Goal: Task Accomplishment & Management: Manage account settings

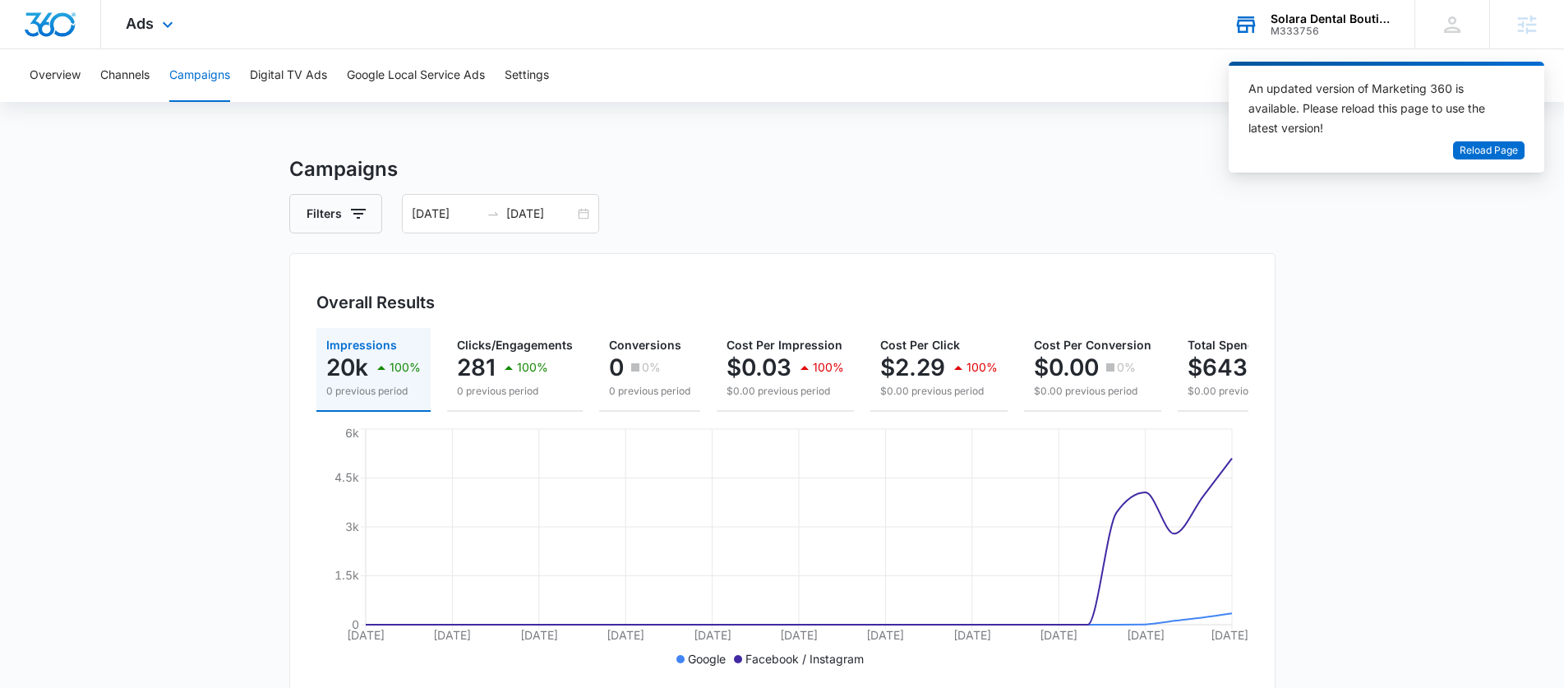
click at [1238, 41] on div "Solara Dental Boutique M333756 Your Accounts View All" at bounding box center [1312, 24] width 206 height 49
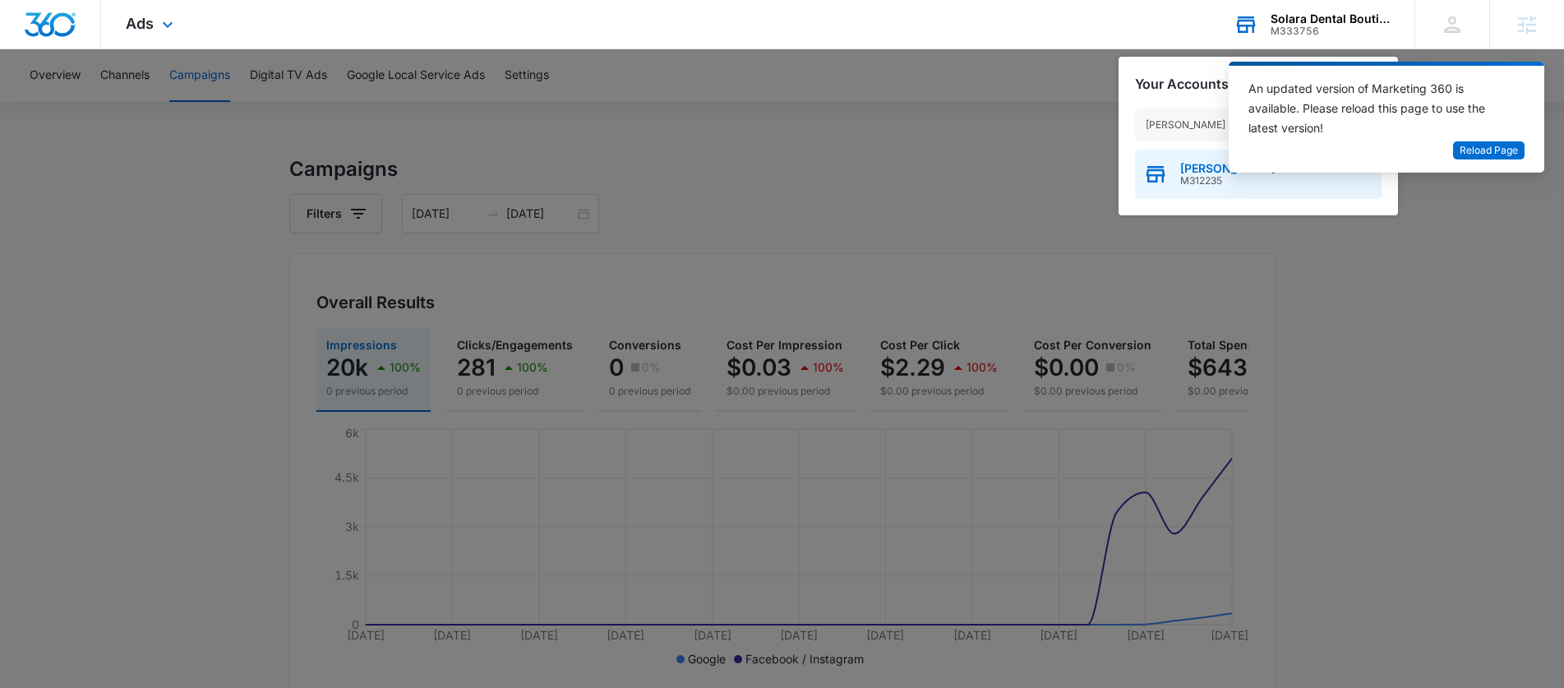
type input "nola s"
click at [1181, 159] on div "NOLA Station M312235" at bounding box center [1258, 174] width 247 height 49
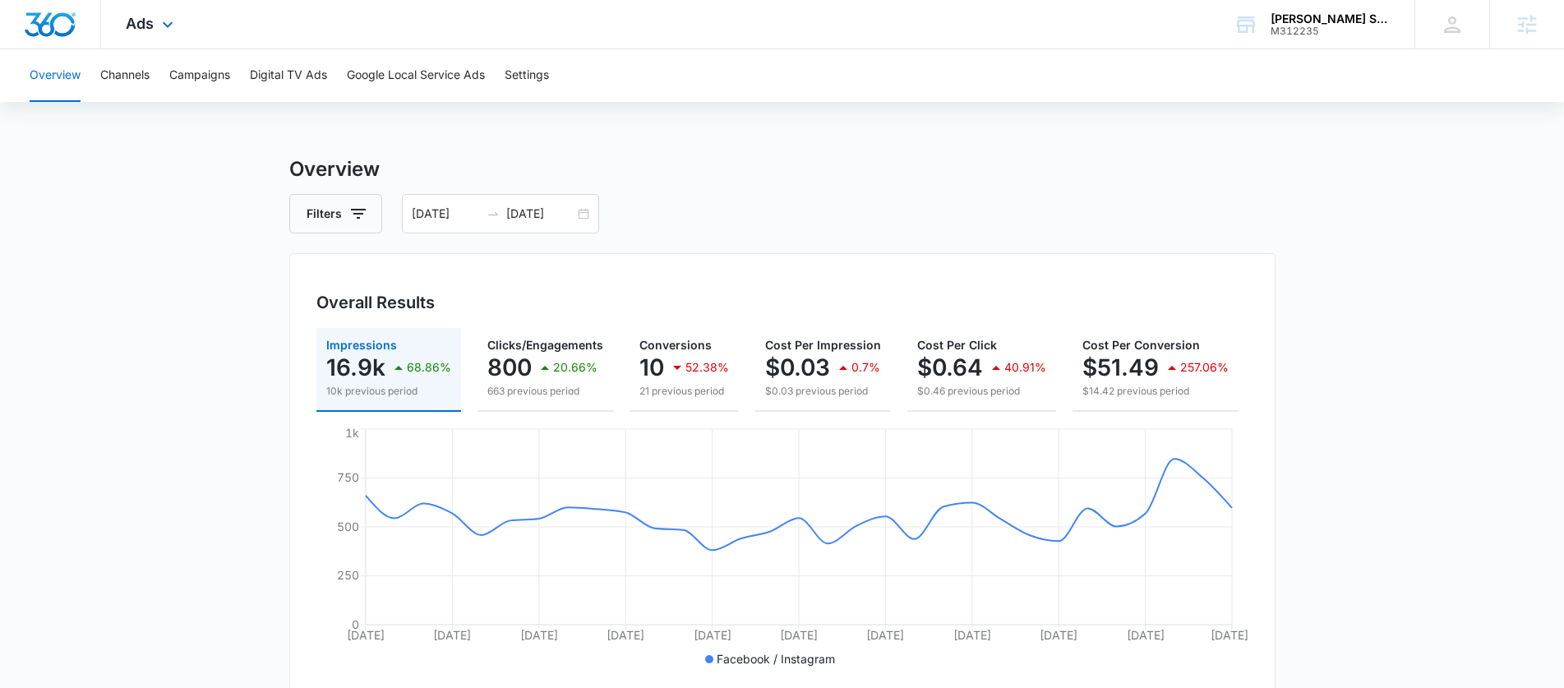
click at [104, 16] on div "Ads Apps Reputation Websites Forms CRM Email Social Payments POS Content Ads In…" at bounding box center [151, 24] width 101 height 49
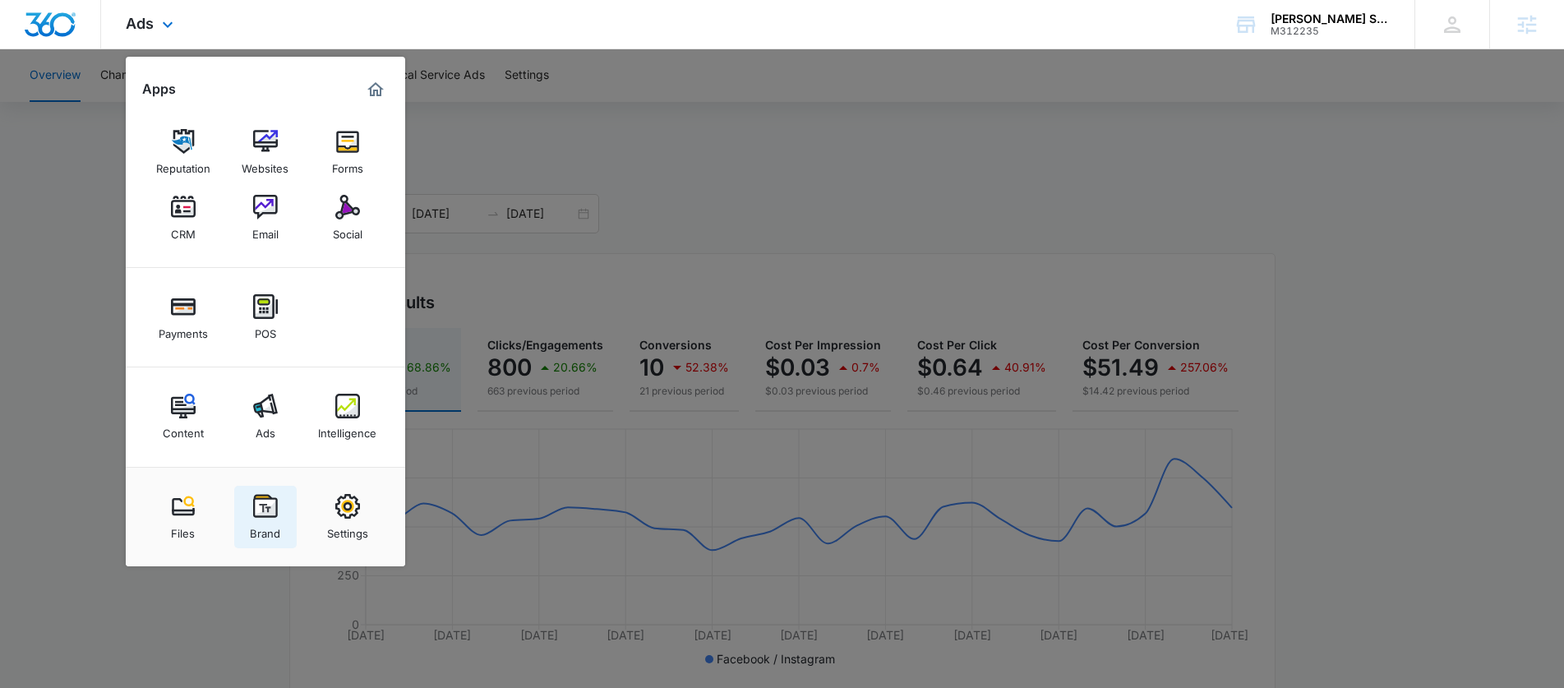
click at [261, 534] on div "Brand" at bounding box center [265, 529] width 30 height 21
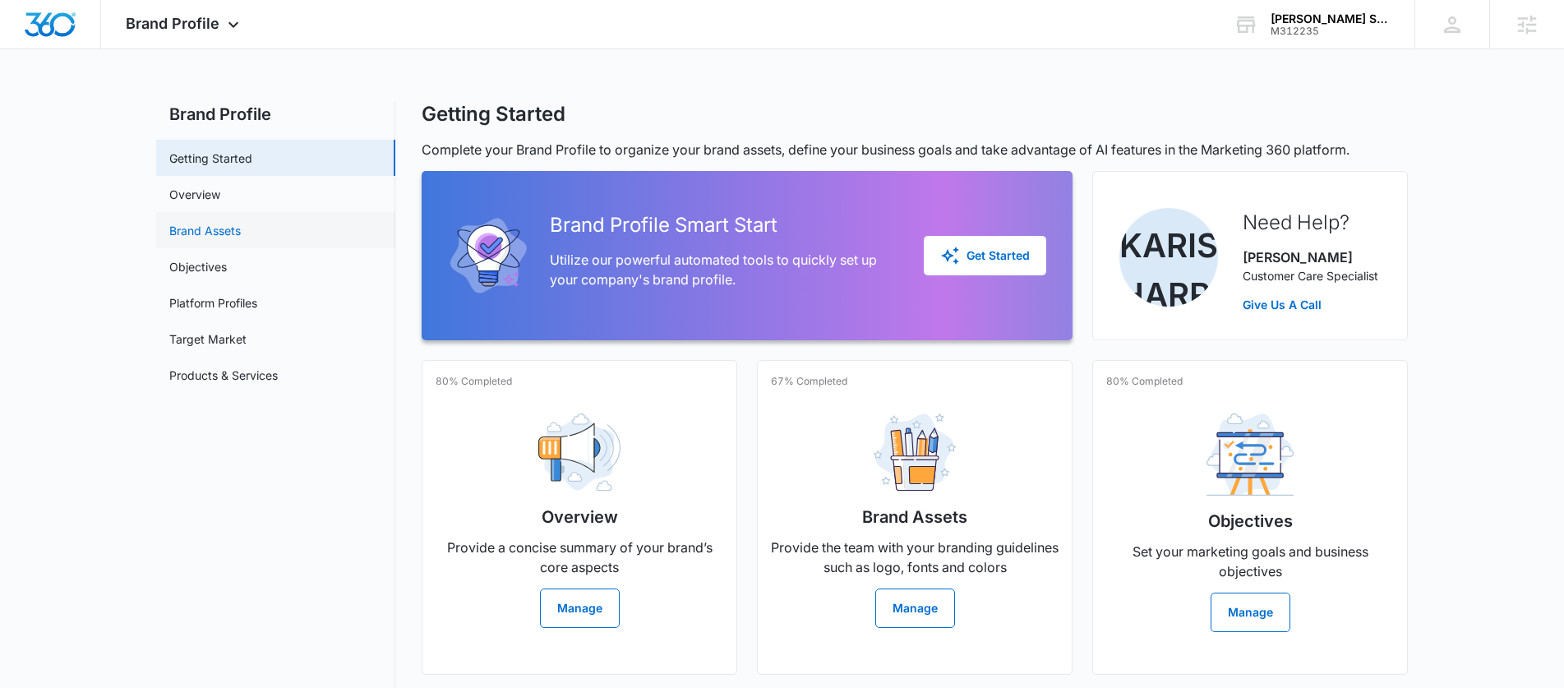
click at [233, 235] on link "Brand Assets" at bounding box center [205, 230] width 72 height 17
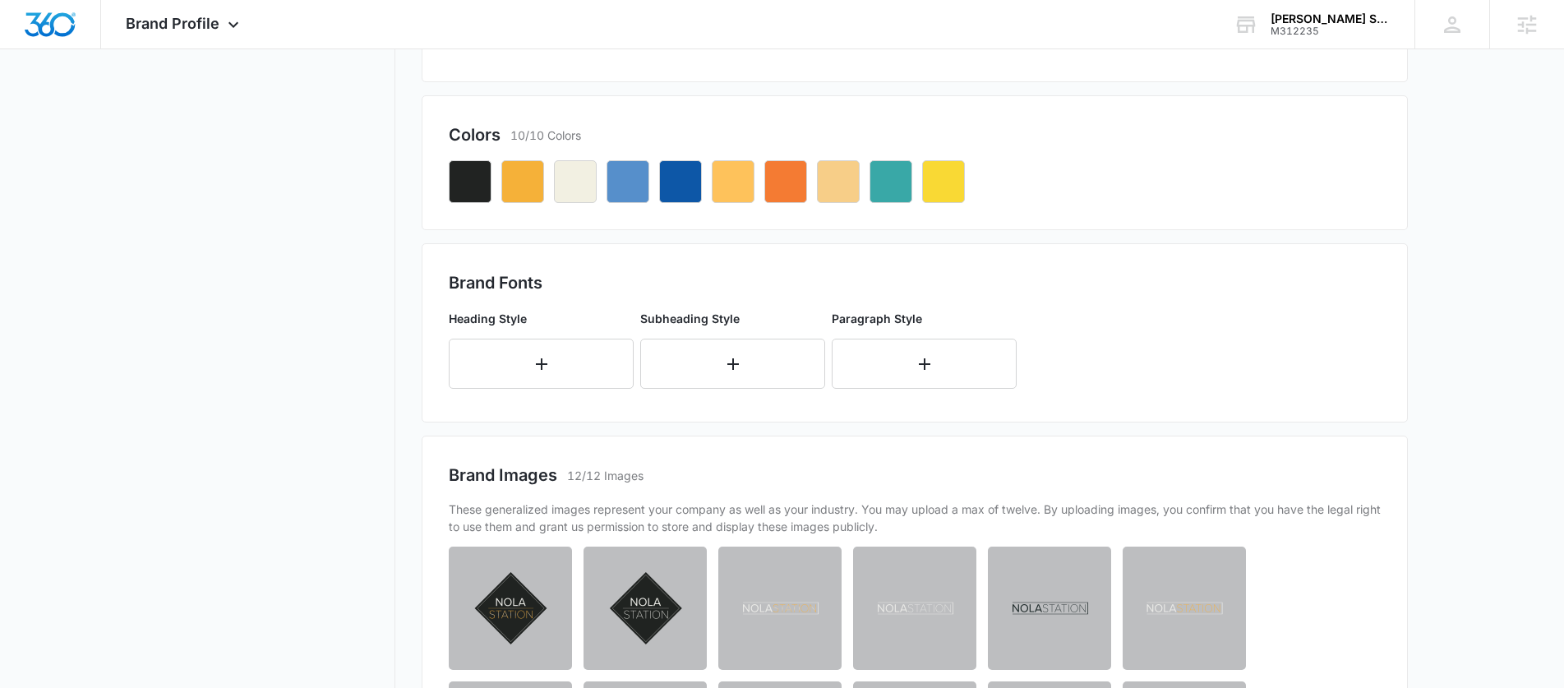
scroll to position [564, 0]
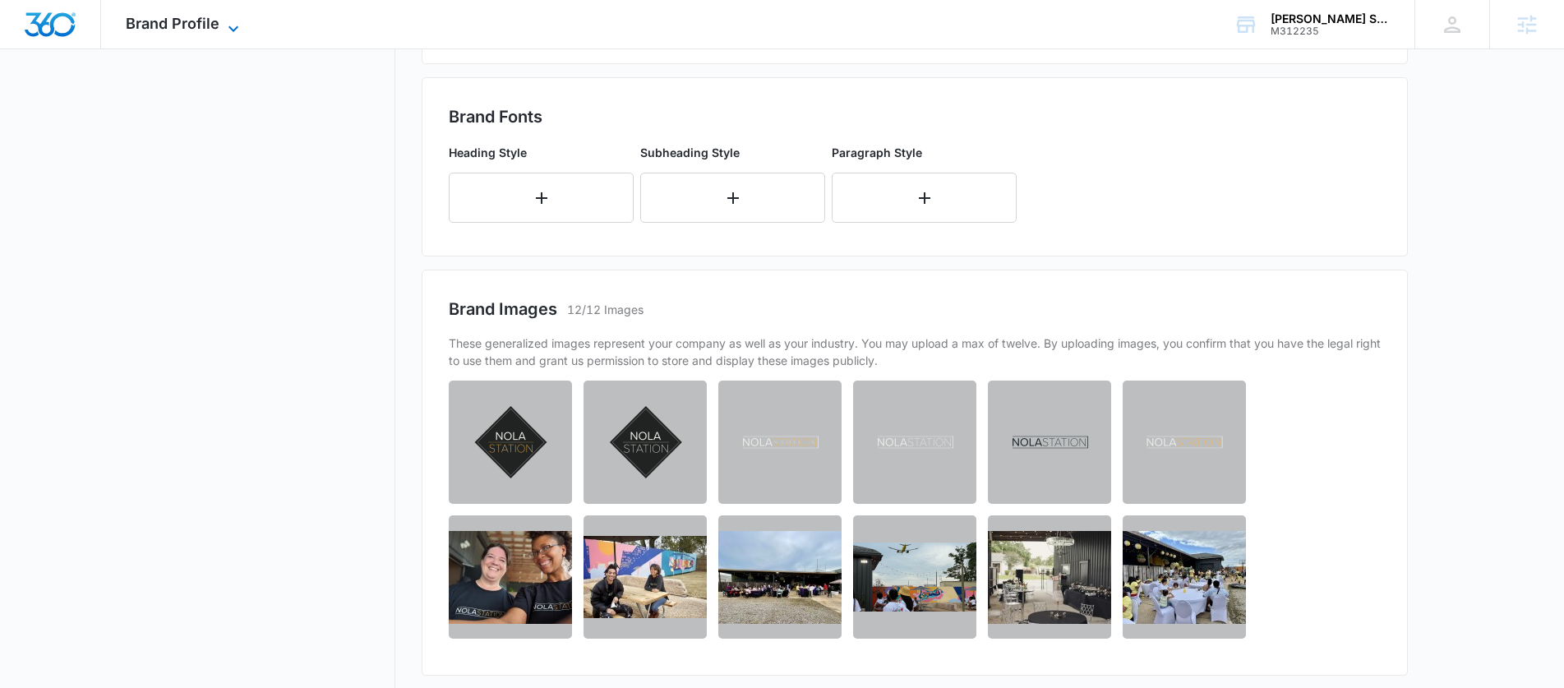
click at [234, 27] on icon at bounding box center [234, 28] width 10 height 6
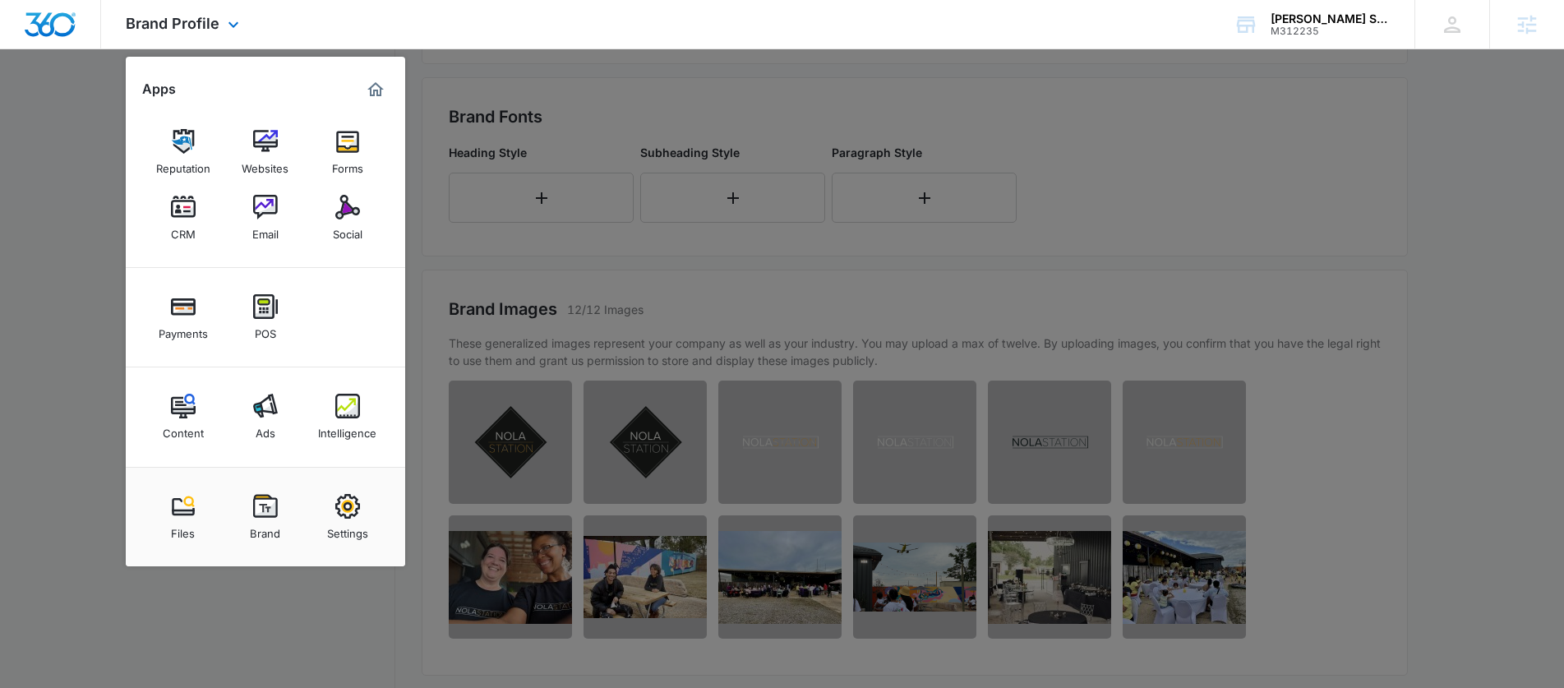
drag, startPoint x: 346, startPoint y: 266, endPoint x: 349, endPoint y: 250, distance: 16.6
click at [346, 266] on div "Reputation Websites Forms CRM Email Social" at bounding box center [266, 185] width 280 height 165
click at [349, 236] on div "Social" at bounding box center [348, 230] width 30 height 21
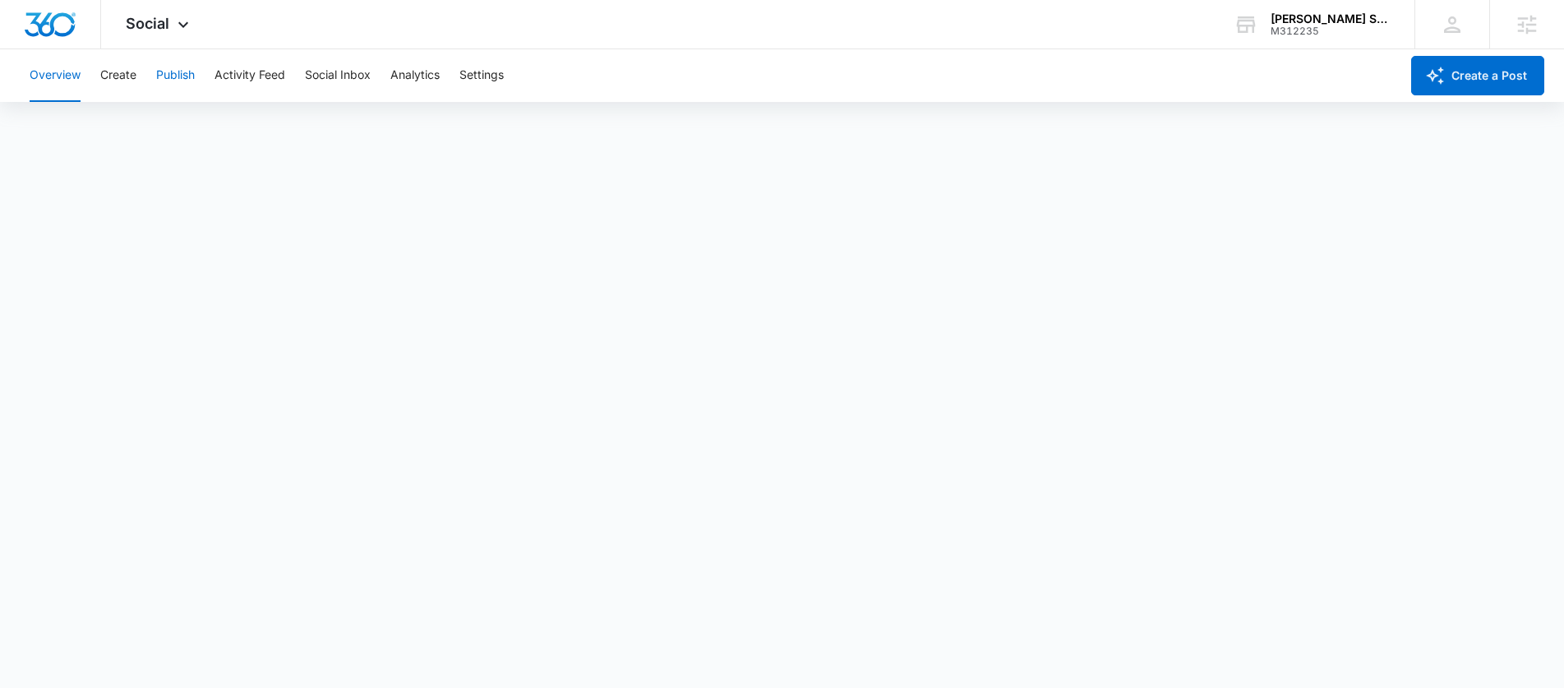
click at [178, 75] on button "Publish" at bounding box center [175, 75] width 39 height 53
click at [132, 64] on button "Create" at bounding box center [118, 75] width 36 height 53
click at [166, 81] on button "Publish" at bounding box center [175, 75] width 39 height 53
click at [114, 86] on button "Create" at bounding box center [118, 75] width 36 height 53
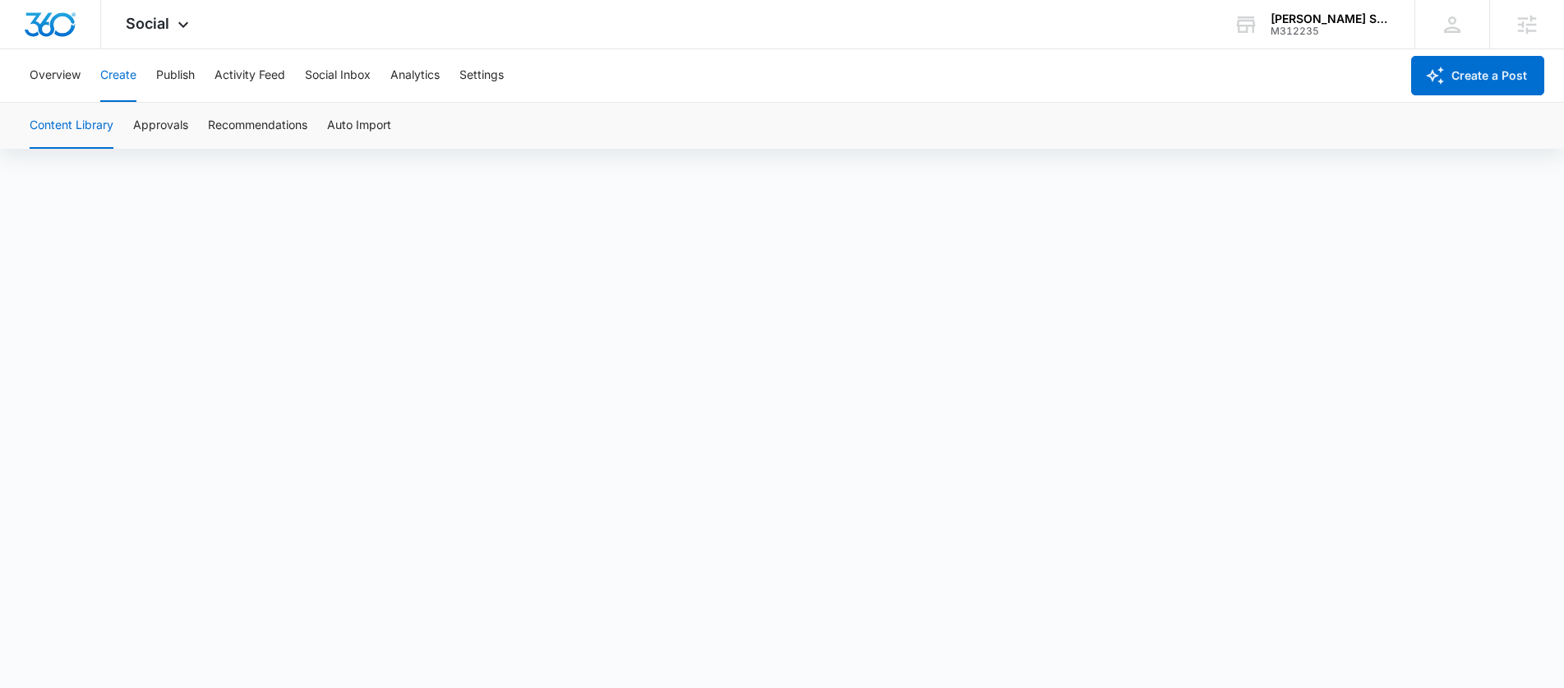
scroll to position [12, 0]
click at [175, 80] on button "Publish" at bounding box center [175, 75] width 39 height 53
click at [140, 132] on button "Schedules" at bounding box center [126, 126] width 56 height 46
click at [183, 31] on icon at bounding box center [183, 29] width 20 height 20
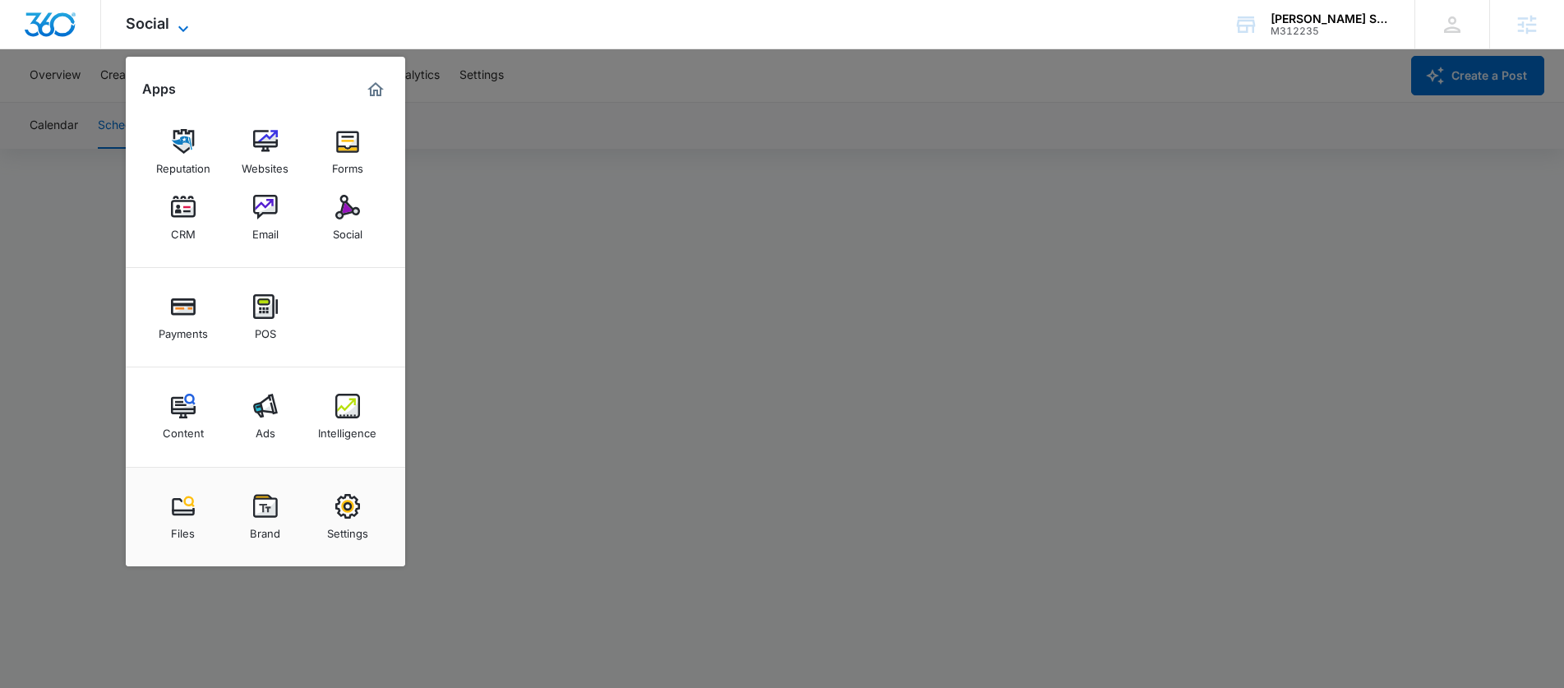
click at [187, 30] on icon at bounding box center [183, 29] width 20 height 20
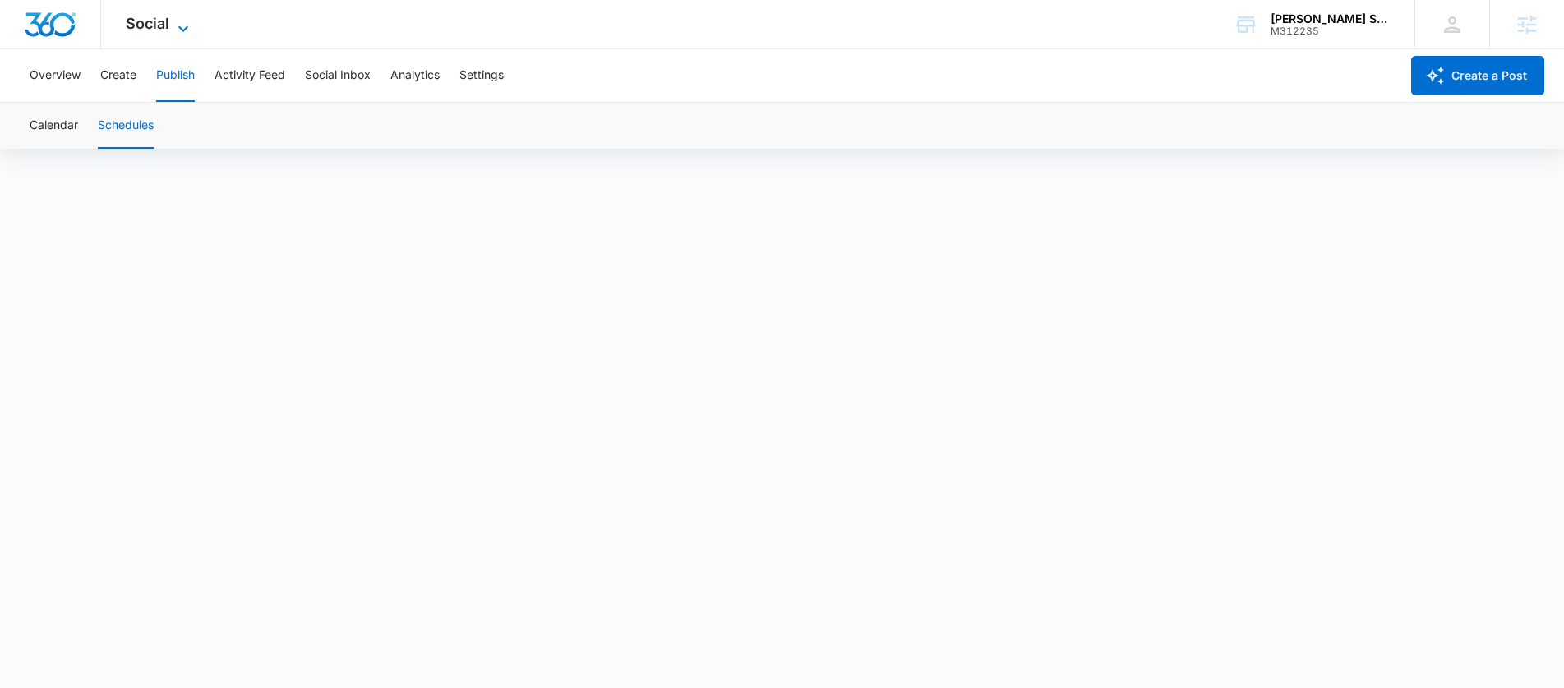
click at [148, 17] on span "Social" at bounding box center [148, 23] width 44 height 17
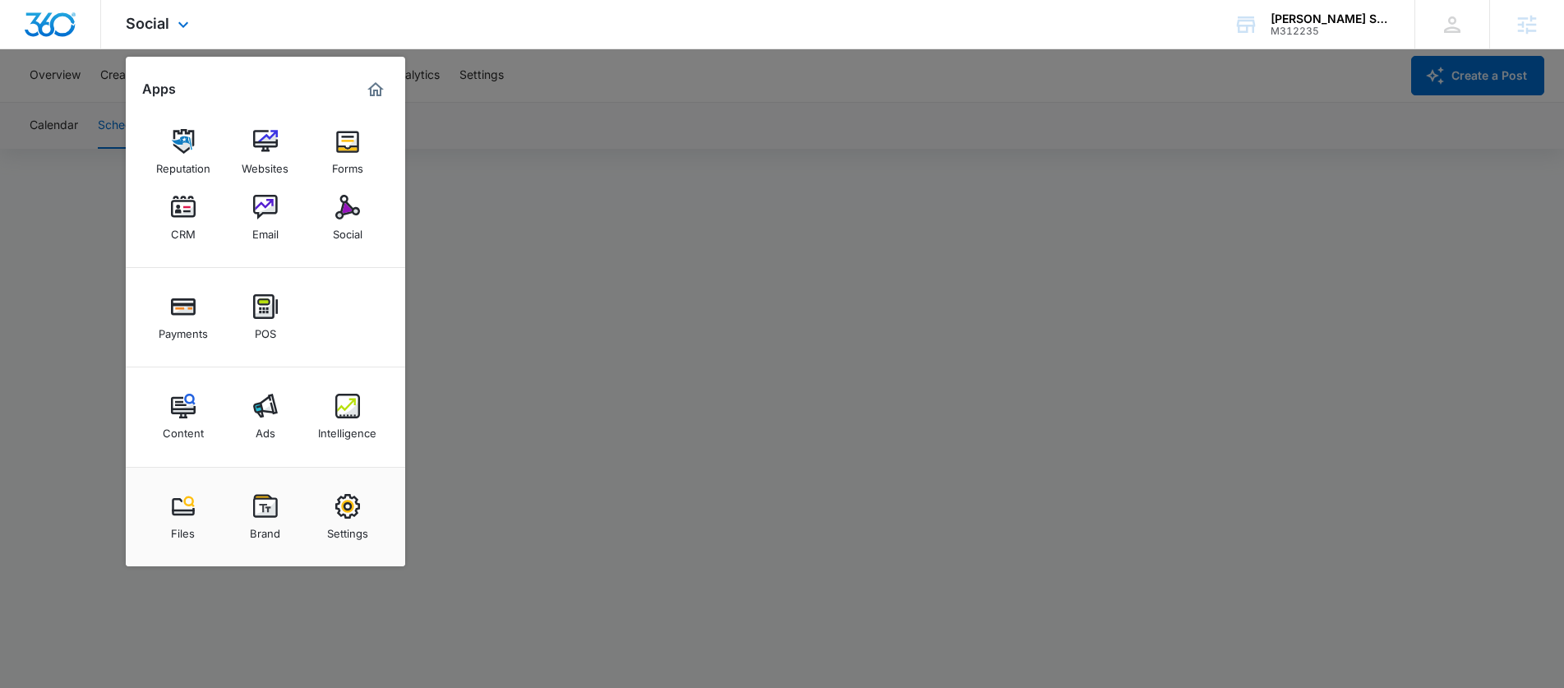
click at [400, 35] on div "Social Apps Reputation Websites Forms CRM Email Social Payments POS Content Ads…" at bounding box center [782, 24] width 1564 height 49
click at [1325, 13] on div "NOLA Station" at bounding box center [1331, 18] width 120 height 13
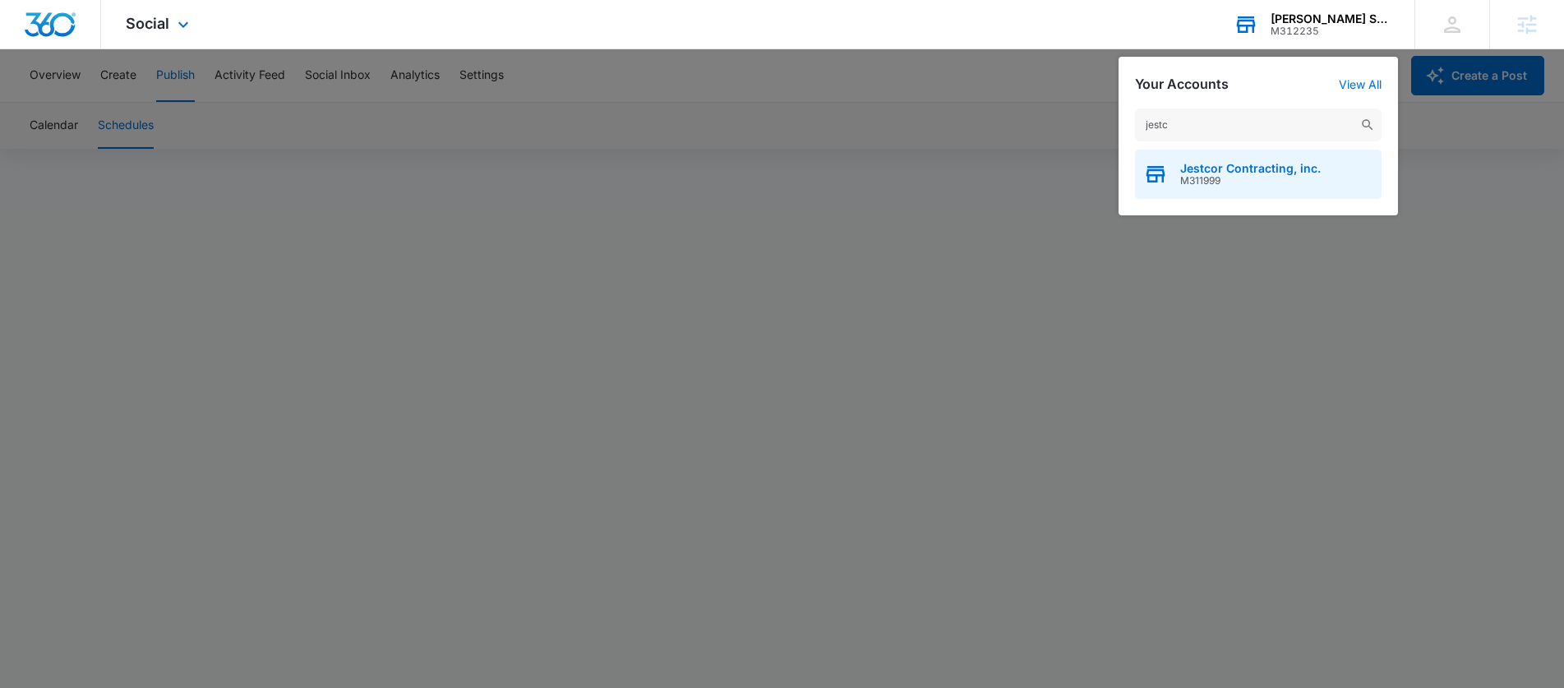
type input "jestc"
click at [1241, 164] on span "Jestcor Contracting, inc." at bounding box center [1251, 168] width 141 height 13
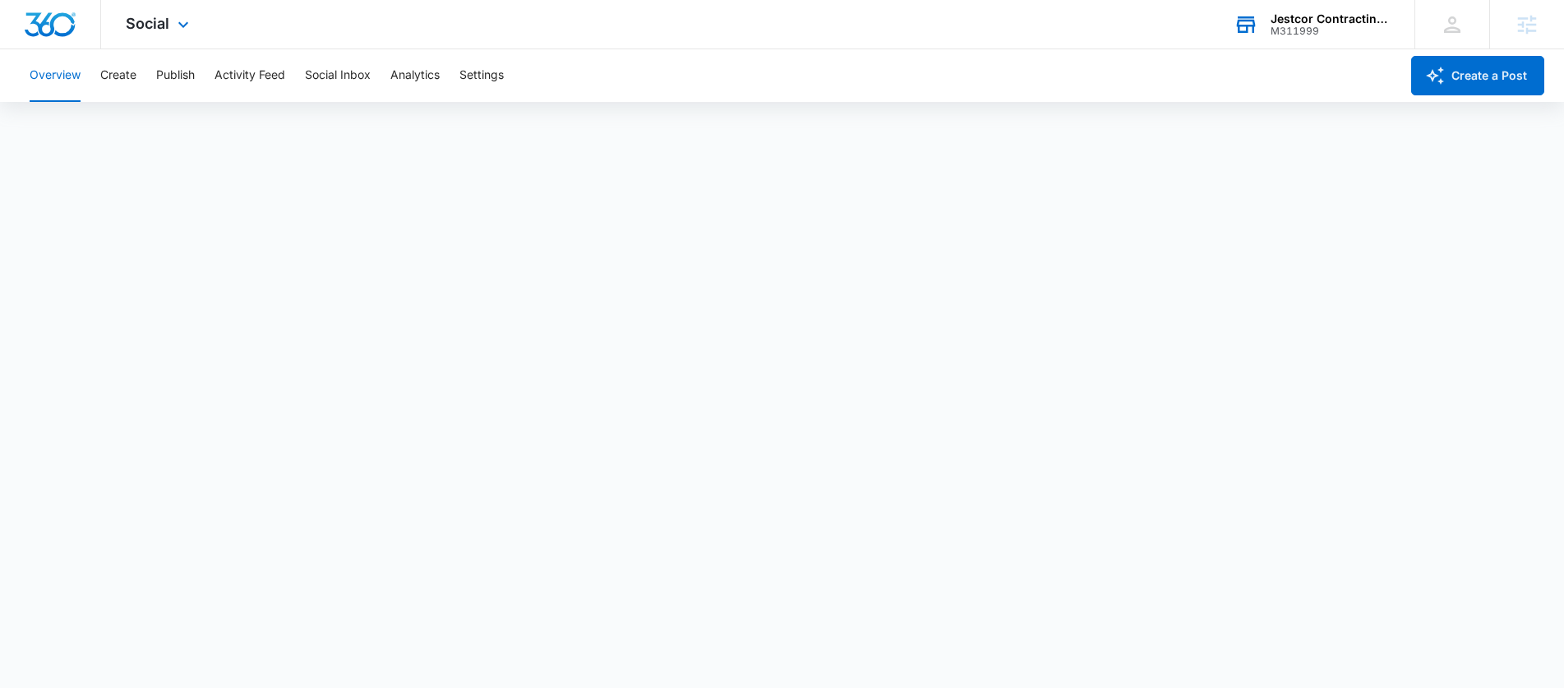
click at [142, 39] on div "Social Apps Reputation Websites Forms CRM Email Social Payments POS Content Ads…" at bounding box center [159, 24] width 117 height 49
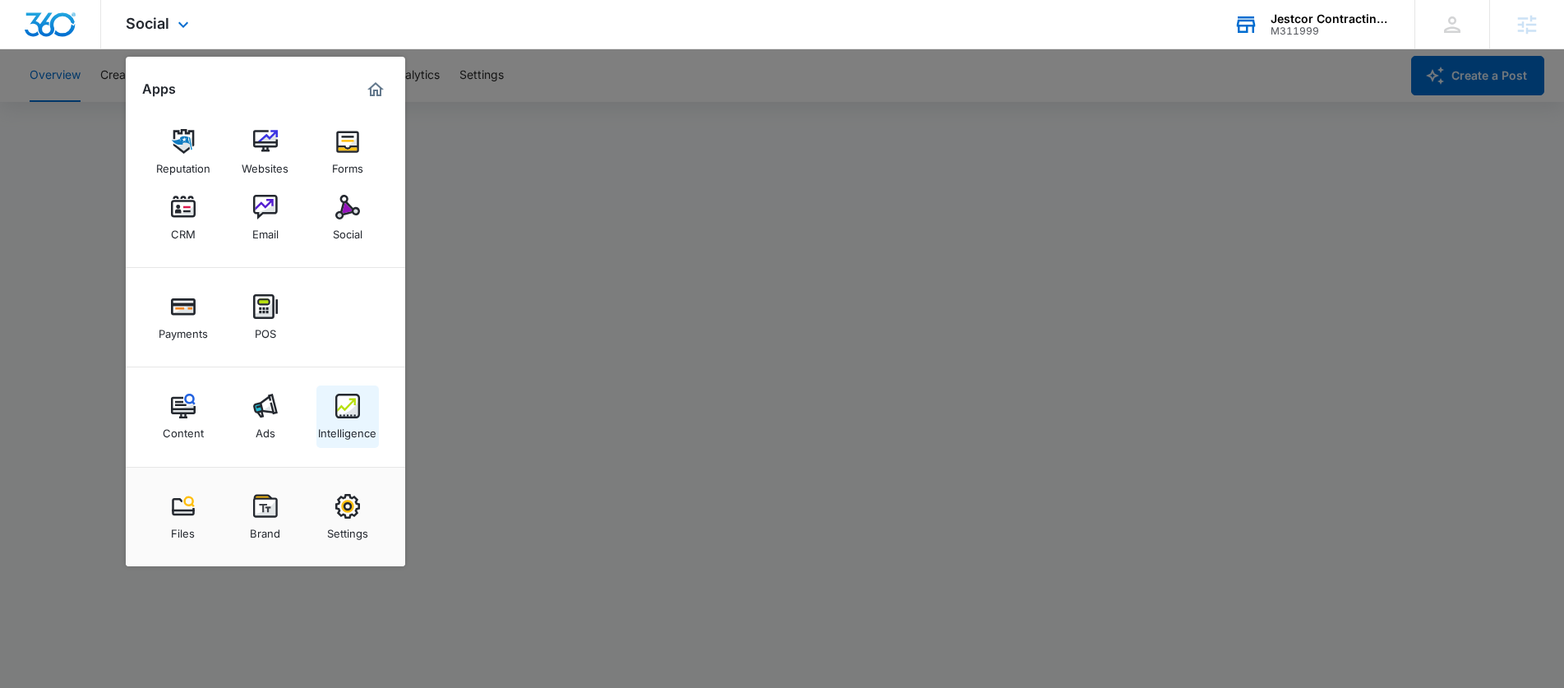
click at [349, 417] on img at bounding box center [347, 406] width 25 height 25
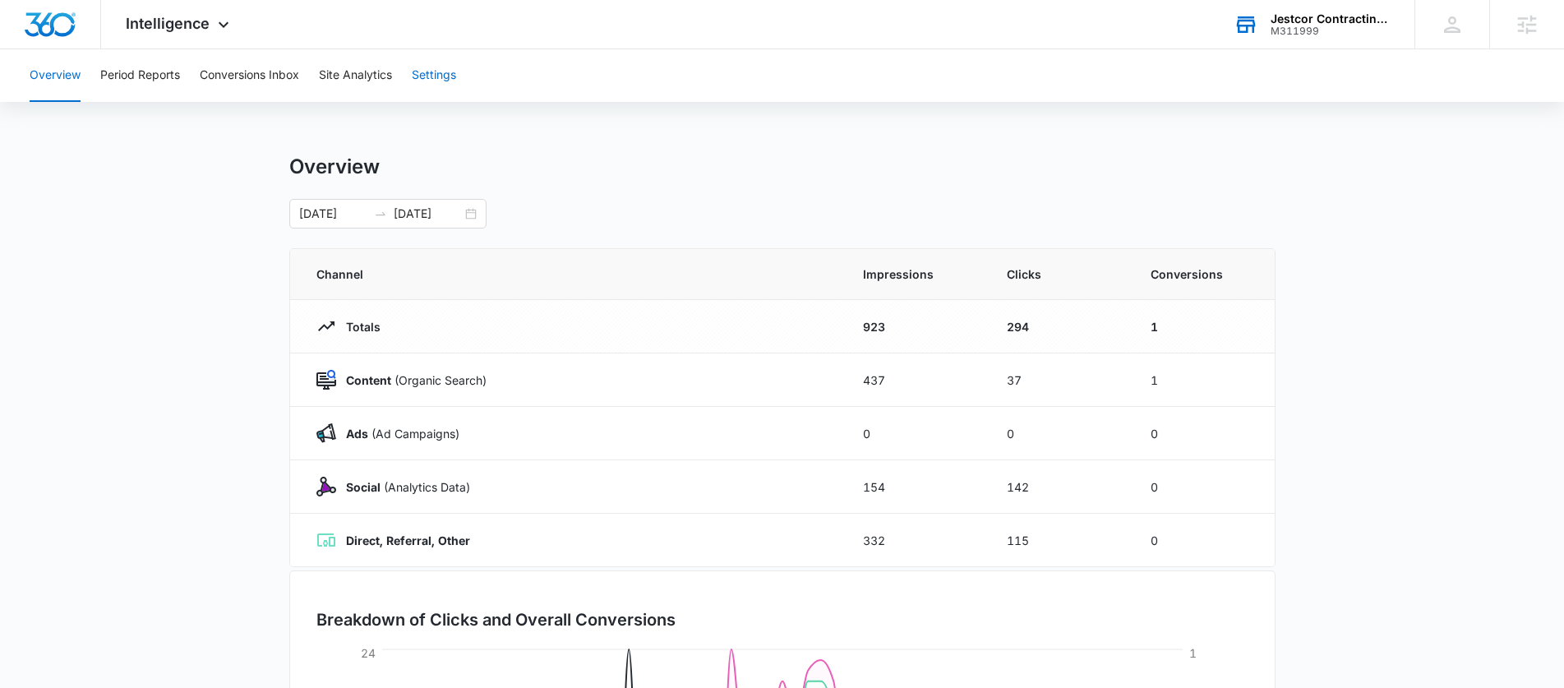
click at [428, 94] on button "Settings" at bounding box center [434, 75] width 44 height 53
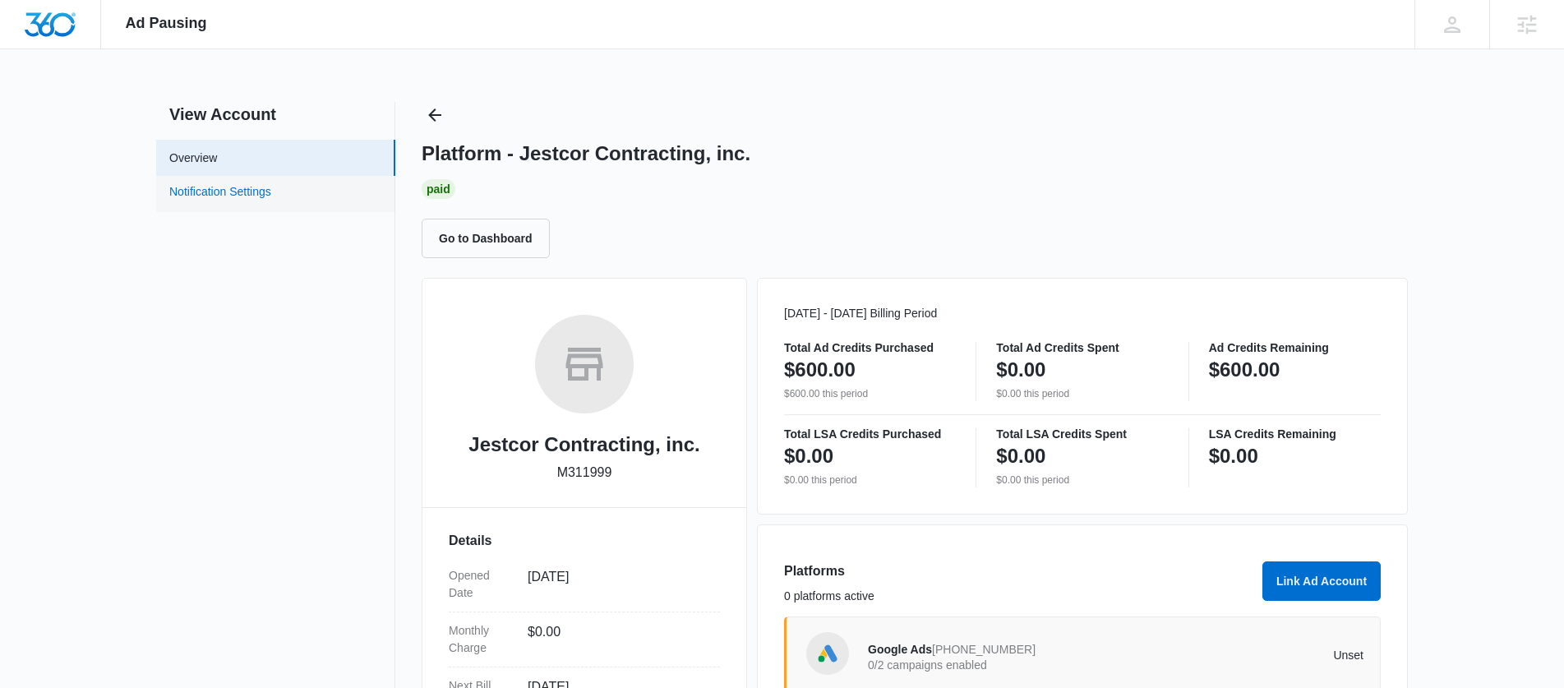
click at [256, 183] on link "Notification Settings" at bounding box center [220, 193] width 102 height 21
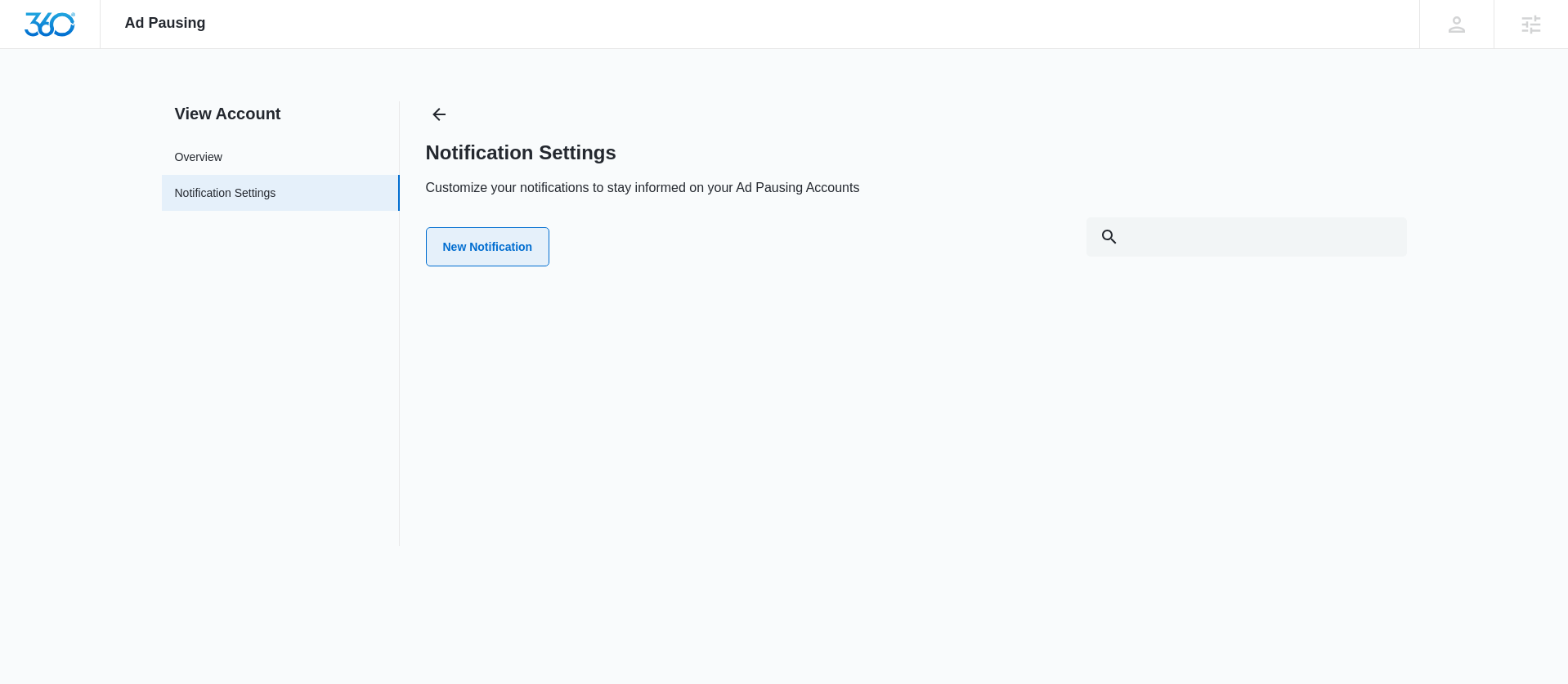
click at [502, 249] on button "New Notification" at bounding box center [487, 247] width 124 height 39
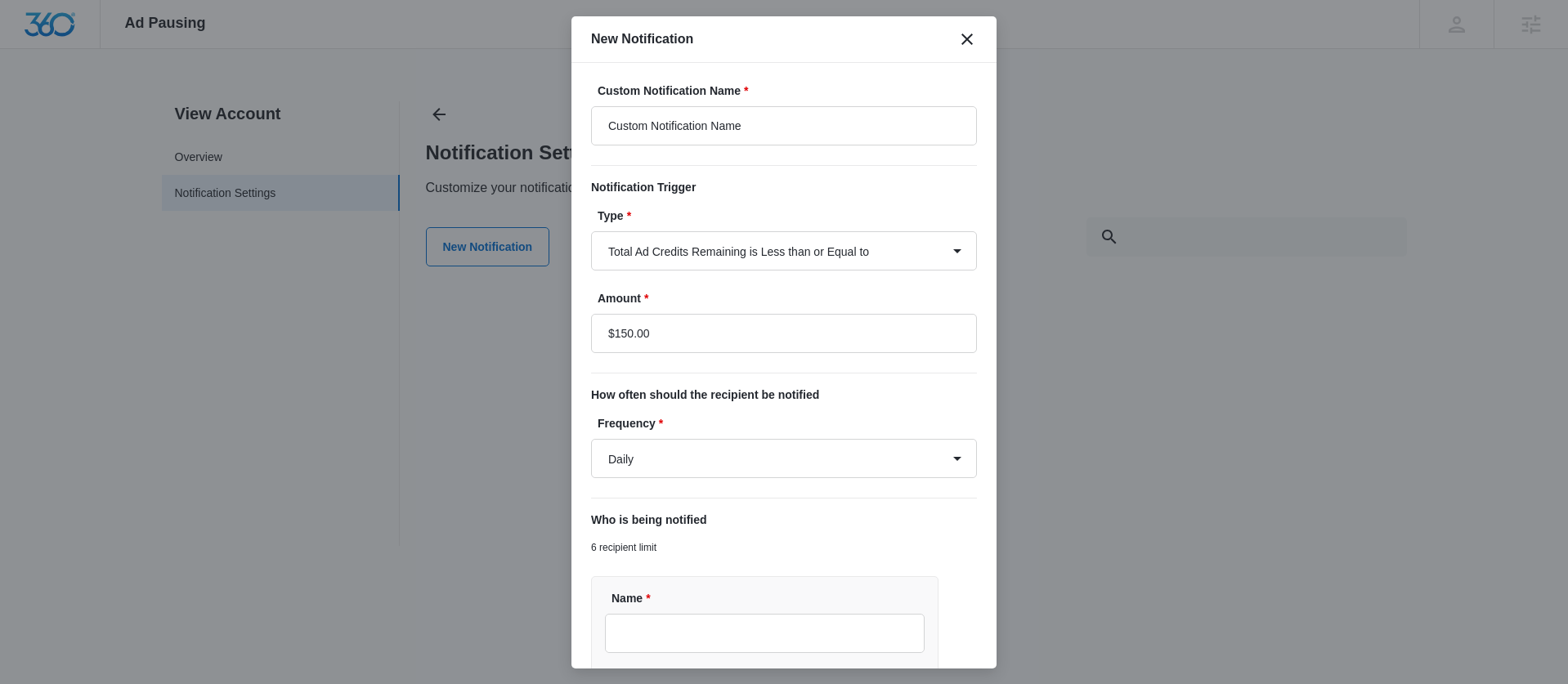
click at [826, 101] on div "Custom Notification Name * Custom Notification Name" at bounding box center [784, 113] width 386 height 63
click at [815, 111] on input "Custom Notification Name" at bounding box center [784, 125] width 386 height 39
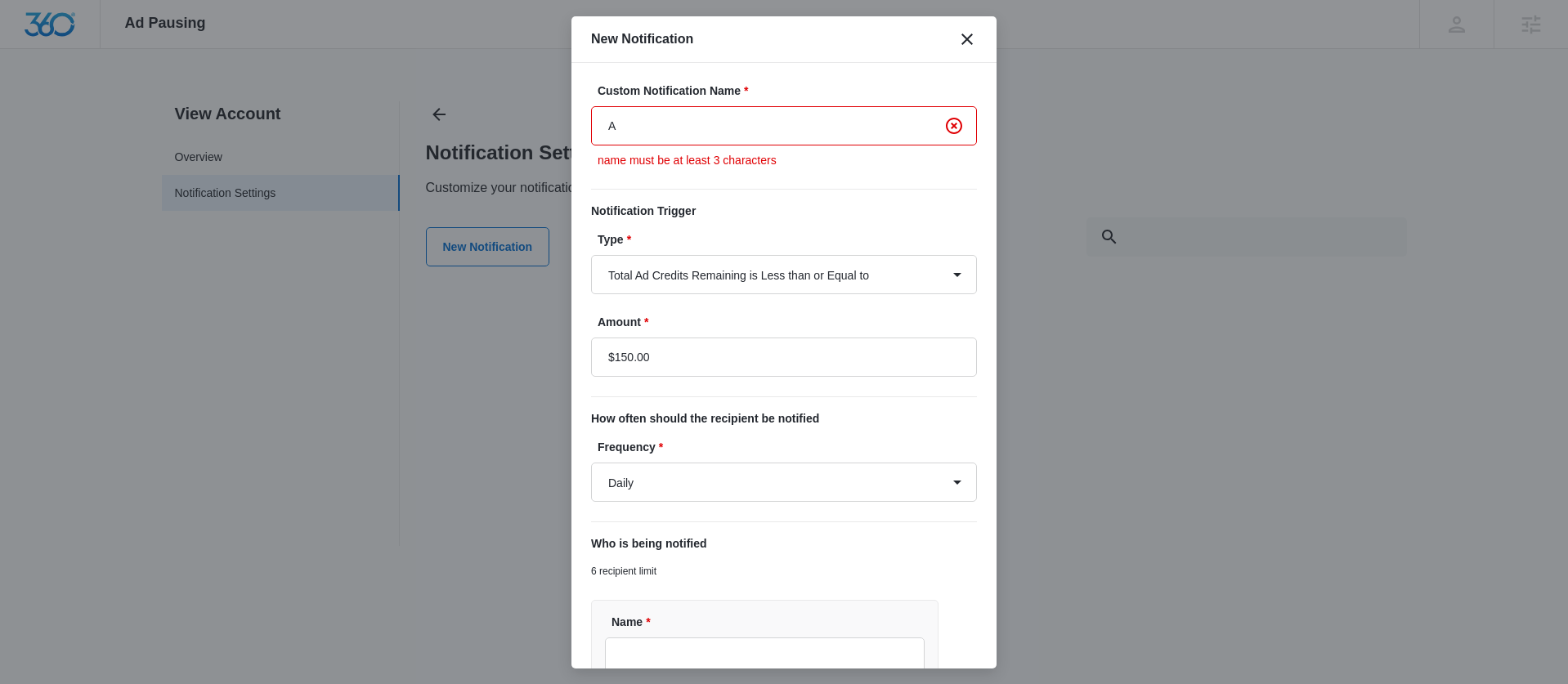
type input "Ad budget is running low!"
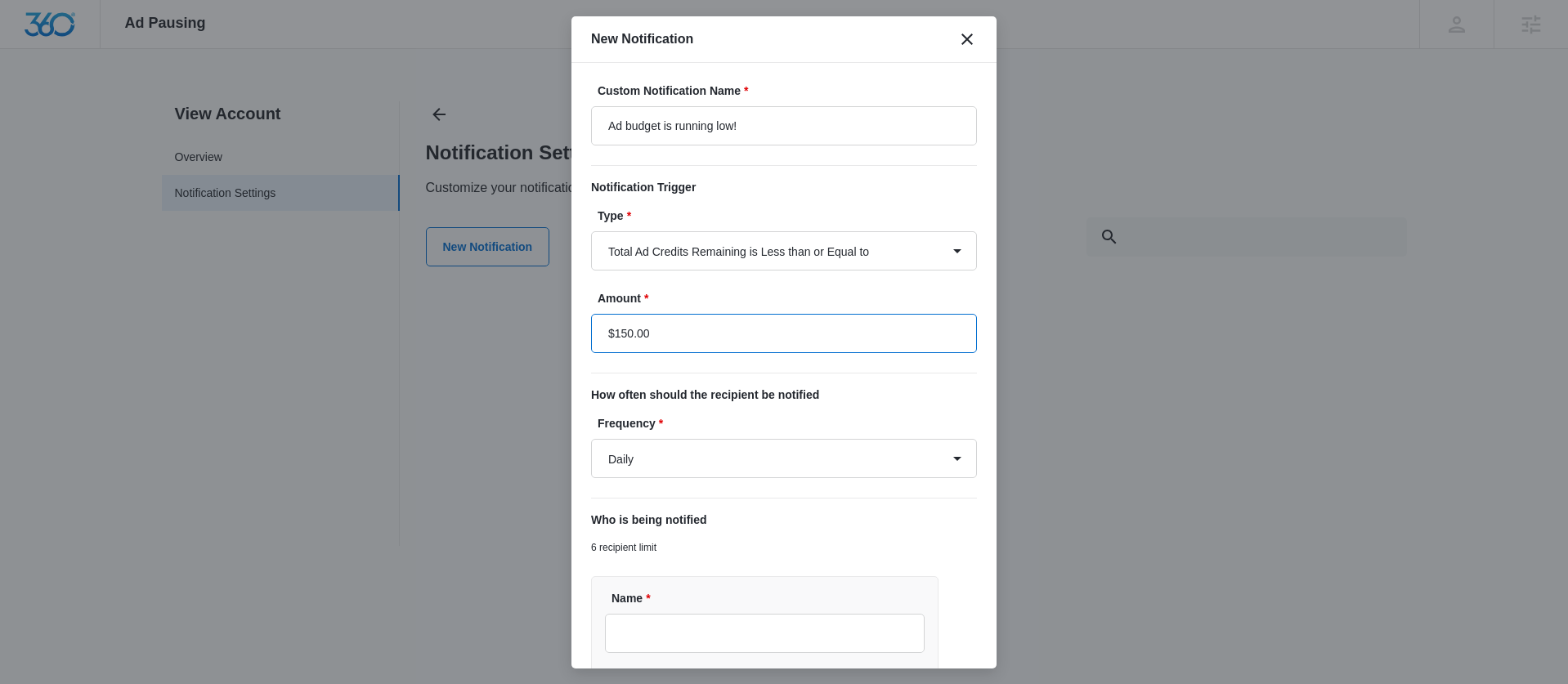
click at [820, 325] on input "$150.00" at bounding box center [784, 333] width 386 height 39
click at [827, 297] on label "Amount *" at bounding box center [790, 298] width 386 height 17
click at [792, 315] on input "$150.00" at bounding box center [784, 333] width 386 height 39
click at [619, 333] on input "$150.00" at bounding box center [784, 333] width 386 height 39
type input "$100.00"
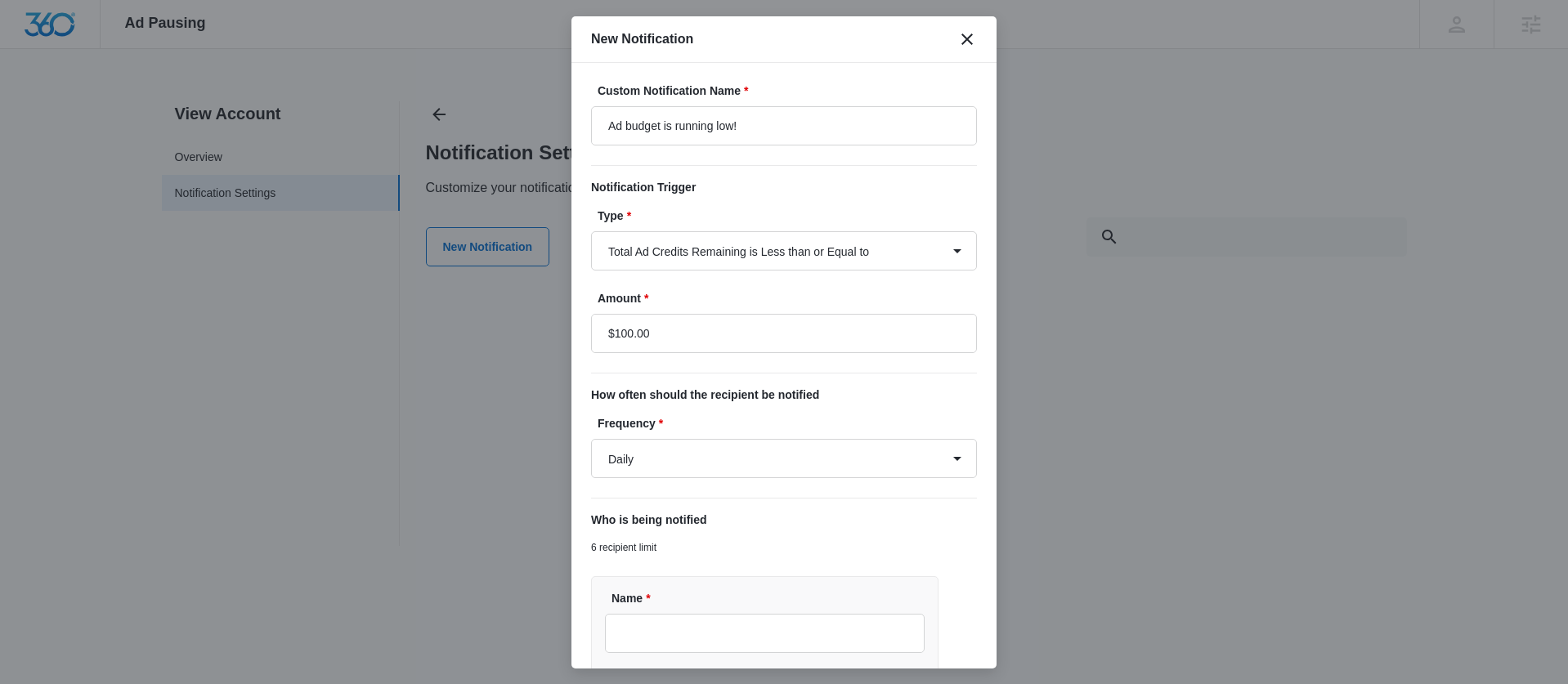
click at [638, 434] on div "Frequency * Daily Every Time" at bounding box center [784, 446] width 386 height 63
click at [651, 463] on select "Daily Every Time" at bounding box center [784, 457] width 386 height 39
select select "every_time"
click at [591, 438] on select "Daily Every Time" at bounding box center [784, 457] width 386 height 39
click at [707, 642] on input "Name *" at bounding box center [764, 632] width 319 height 39
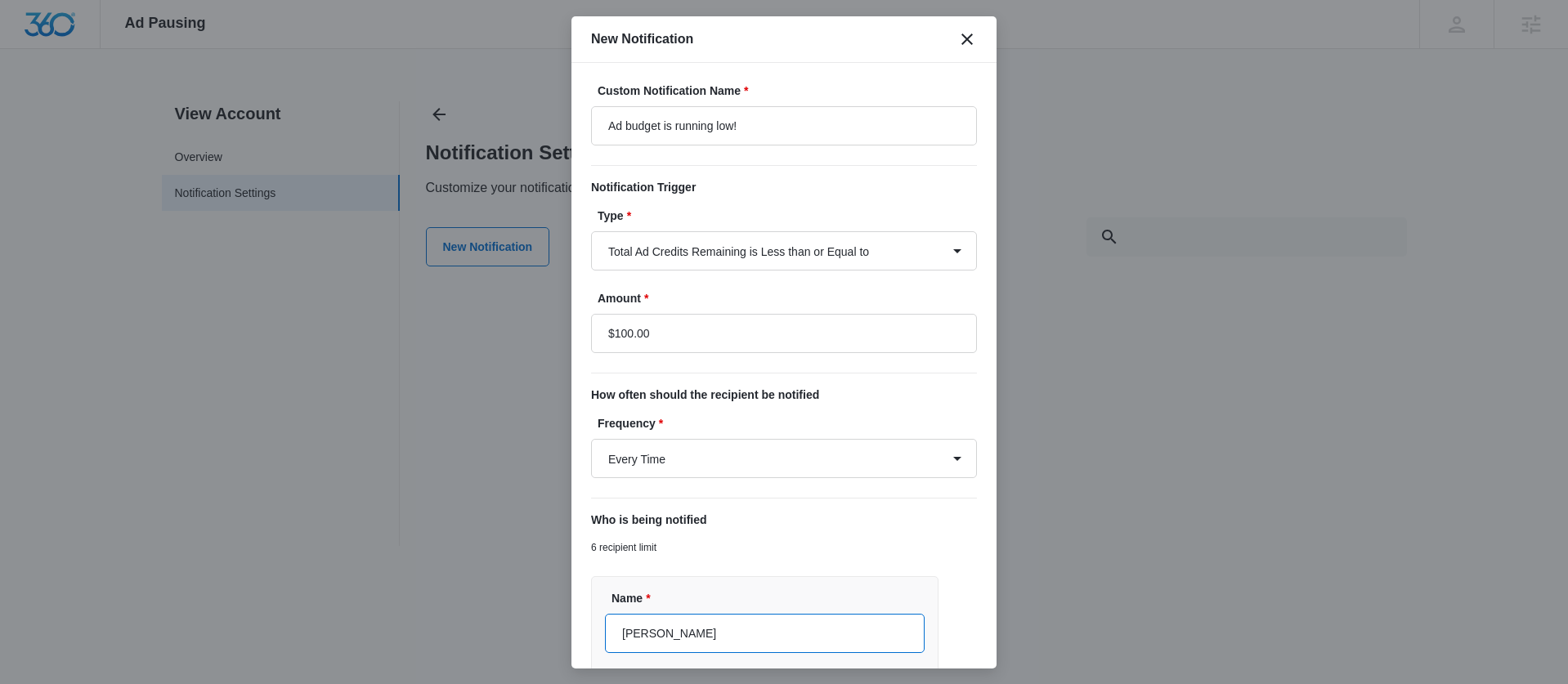
type input "Ivan"
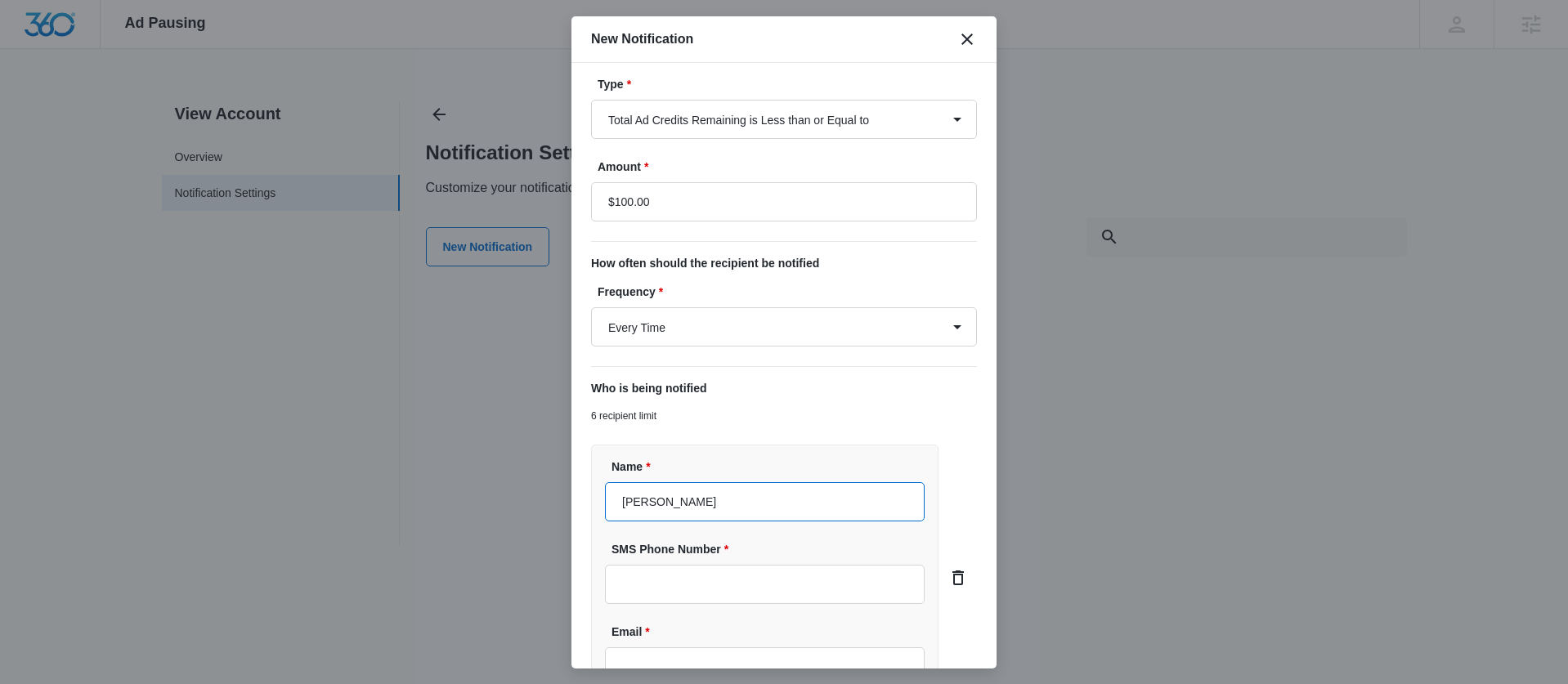
scroll to position [307, 0]
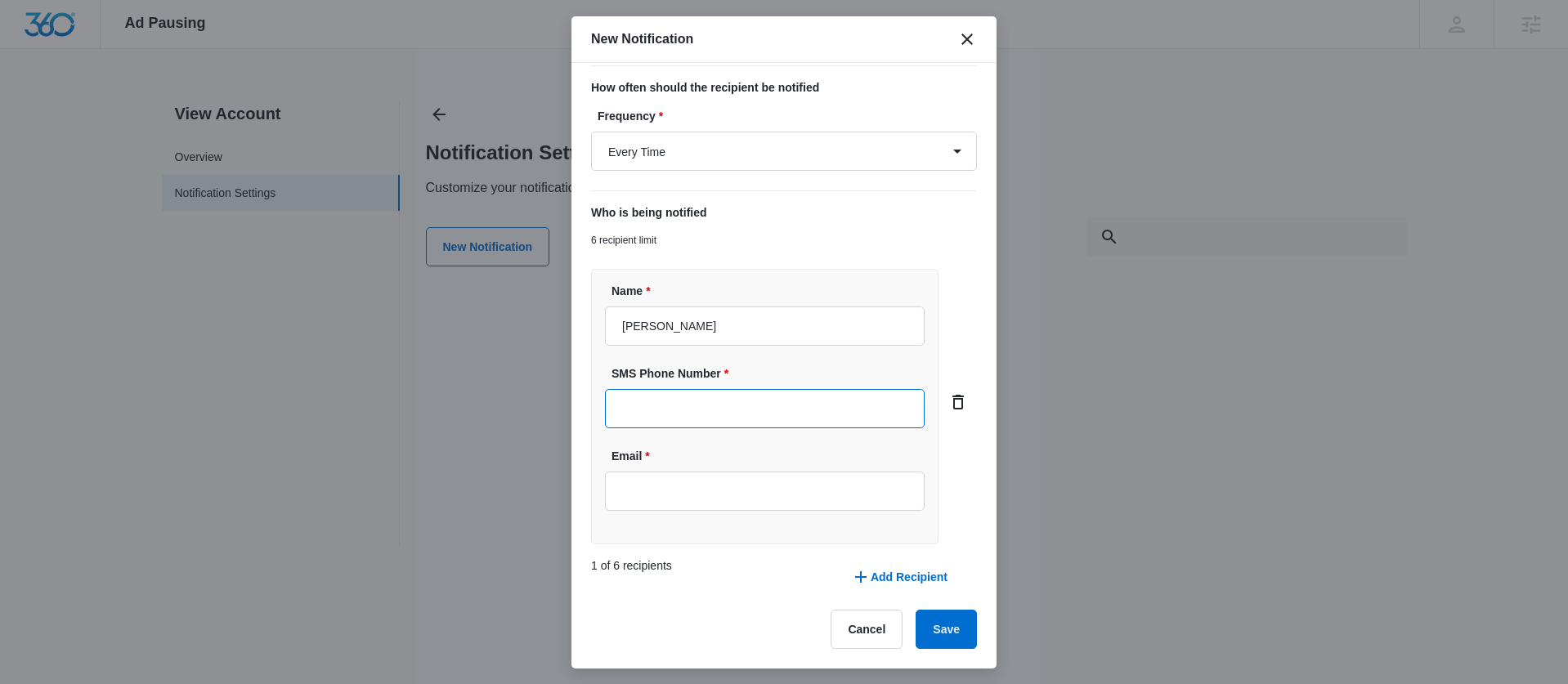
click at [769, 401] on input "SMS Phone Number *" at bounding box center [764, 408] width 319 height 39
paste input "(516) 312-8721"
type input "(516) 312-8721"
click at [730, 344] on input "Ivan" at bounding box center [764, 325] width 319 height 39
type input "Ivan Rivera"
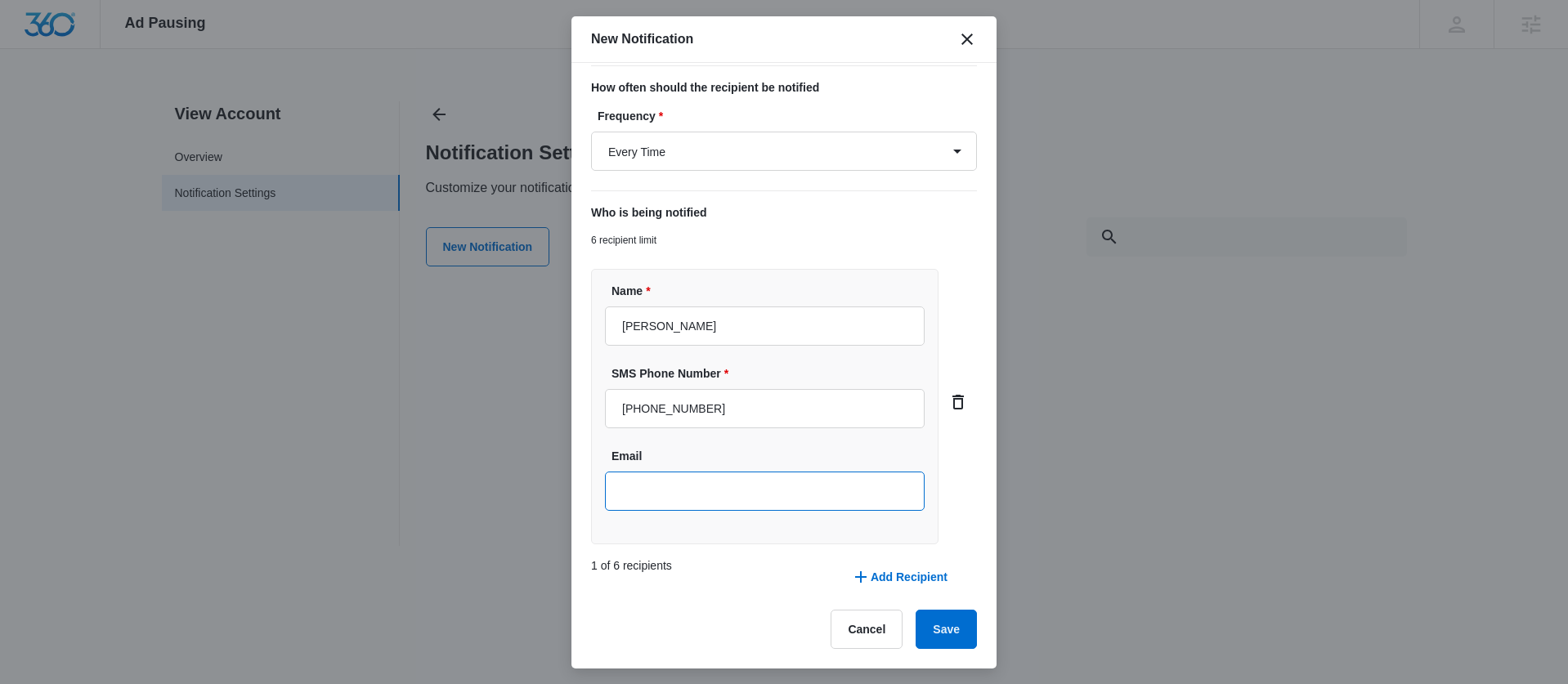
click at [737, 491] on input "Email" at bounding box center [764, 490] width 319 height 39
paste input "ivanjestcor@gmail.com"
type input "ivanjestcor@gmail.com"
click at [910, 571] on button "Add Recipient" at bounding box center [899, 577] width 129 height 39
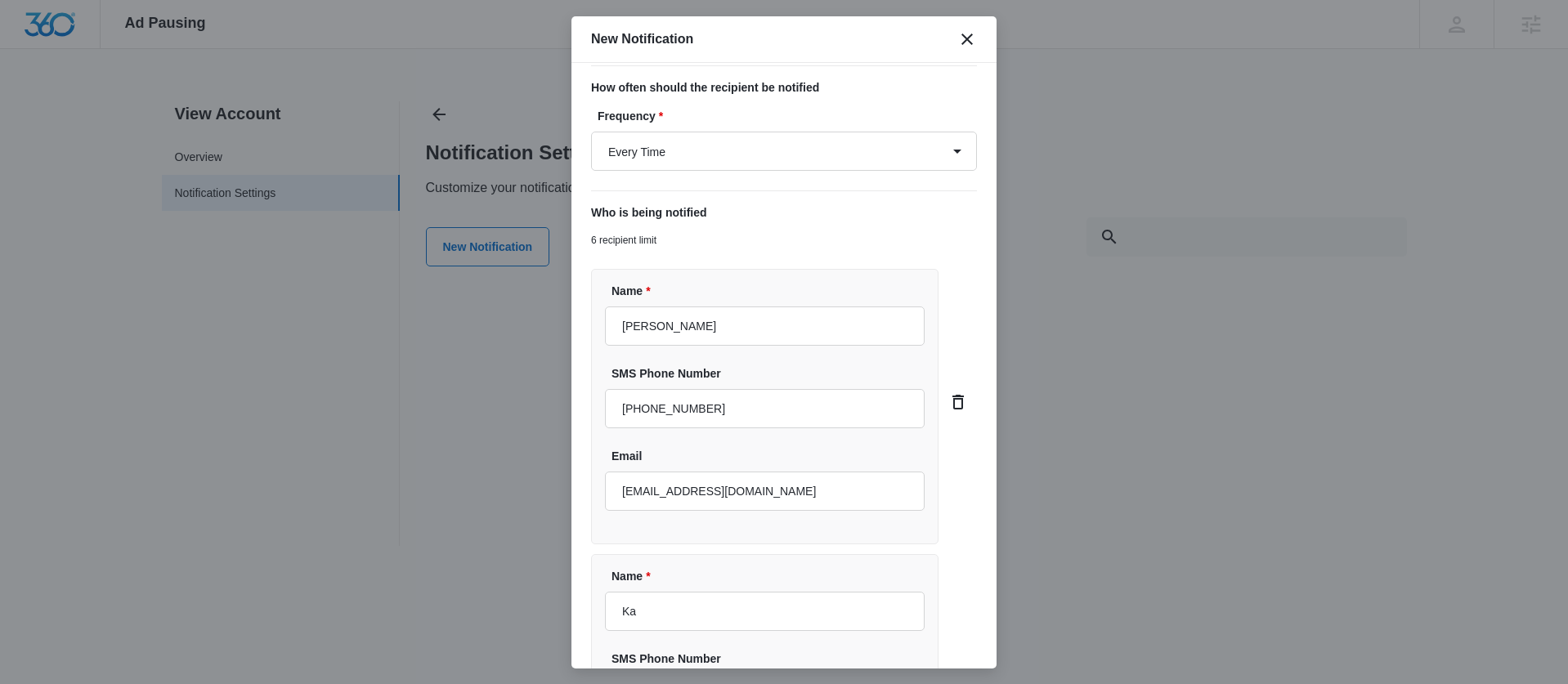
type input "[PERSON_NAME]"
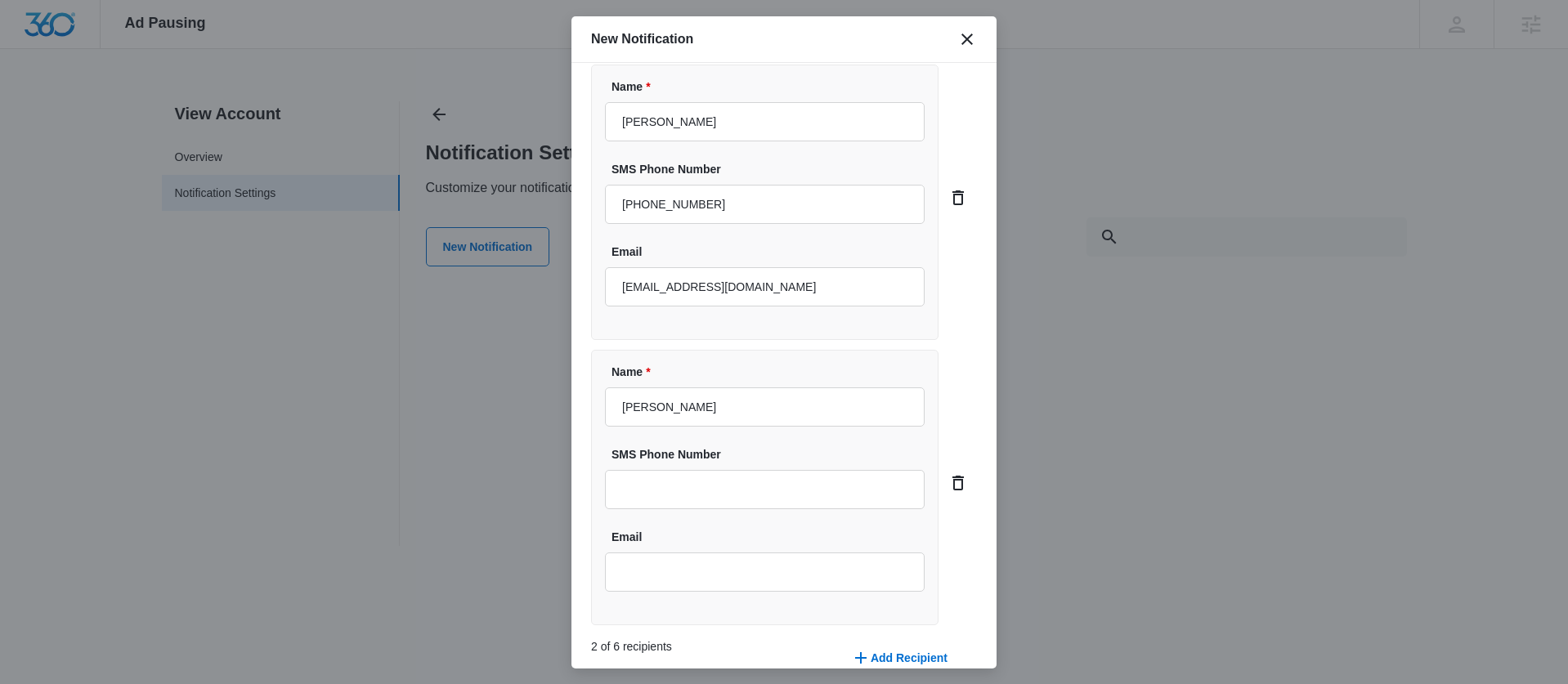
scroll to position [593, 0]
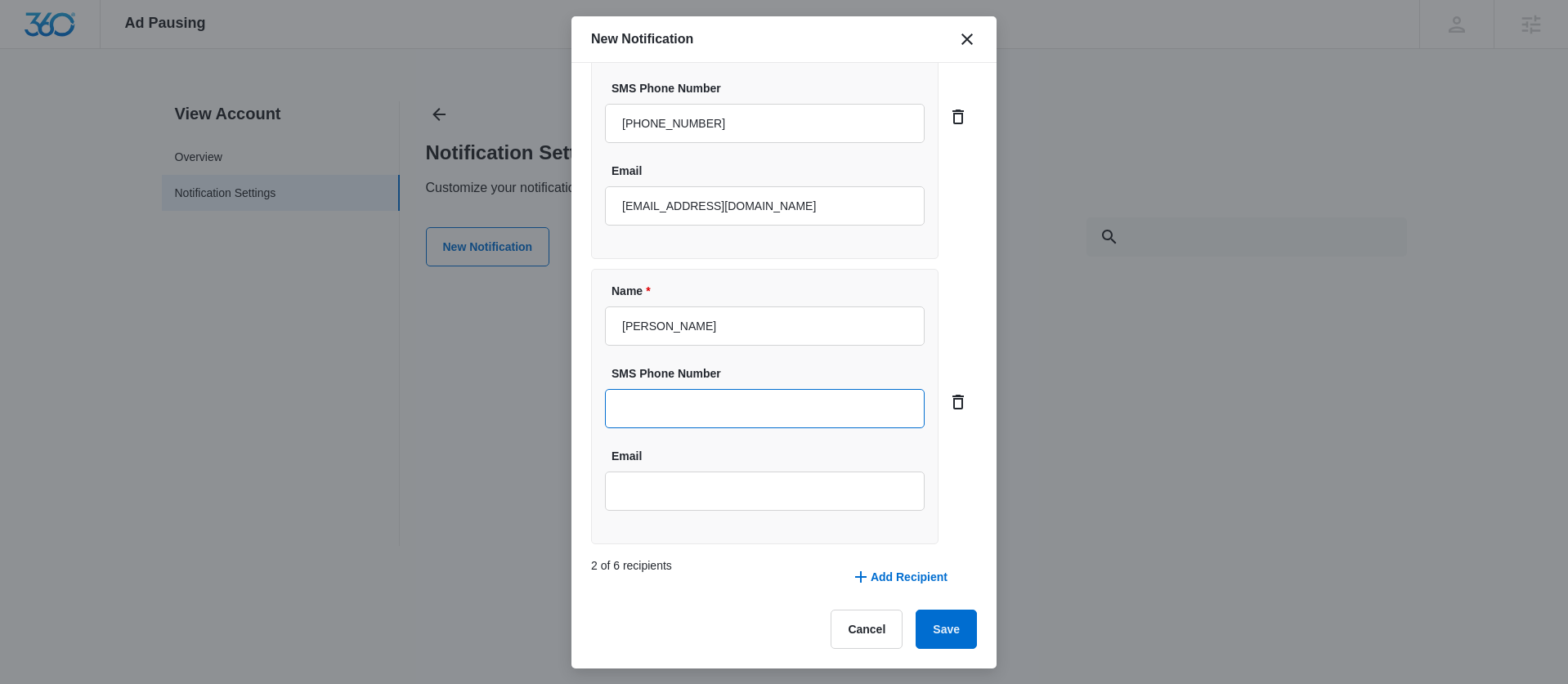
click at [698, 405] on input "SMS Phone Number" at bounding box center [764, 408] width 319 height 39
click at [659, 490] on input "Email" at bounding box center [764, 490] width 319 height 39
type input "[EMAIL_ADDRESS][PERSON_NAME][DOMAIN_NAME]"
click at [952, 650] on div "Custom Notification Name * Ad budget is running low! Notification Trigger Type …" at bounding box center [784, 365] width 425 height 605
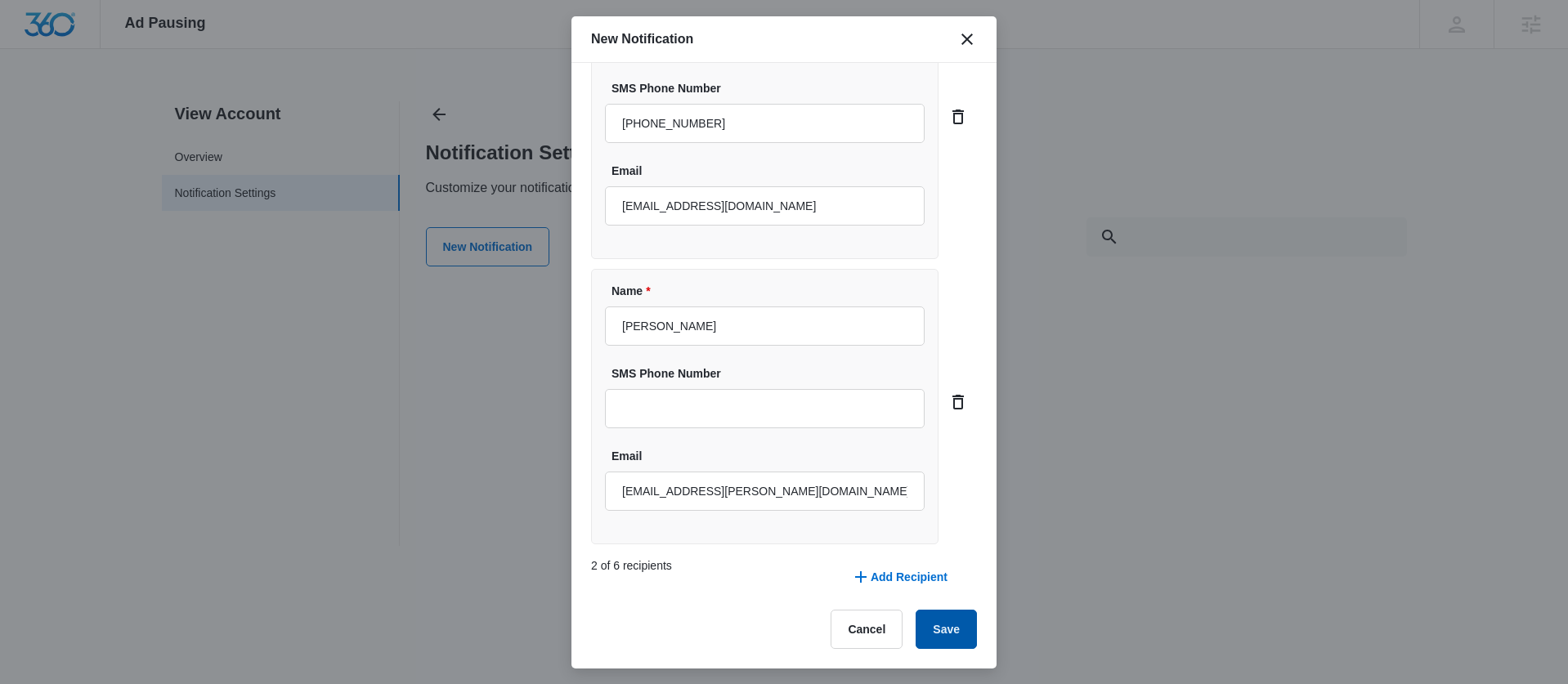
click at [934, 632] on button "Save" at bounding box center [947, 628] width 62 height 39
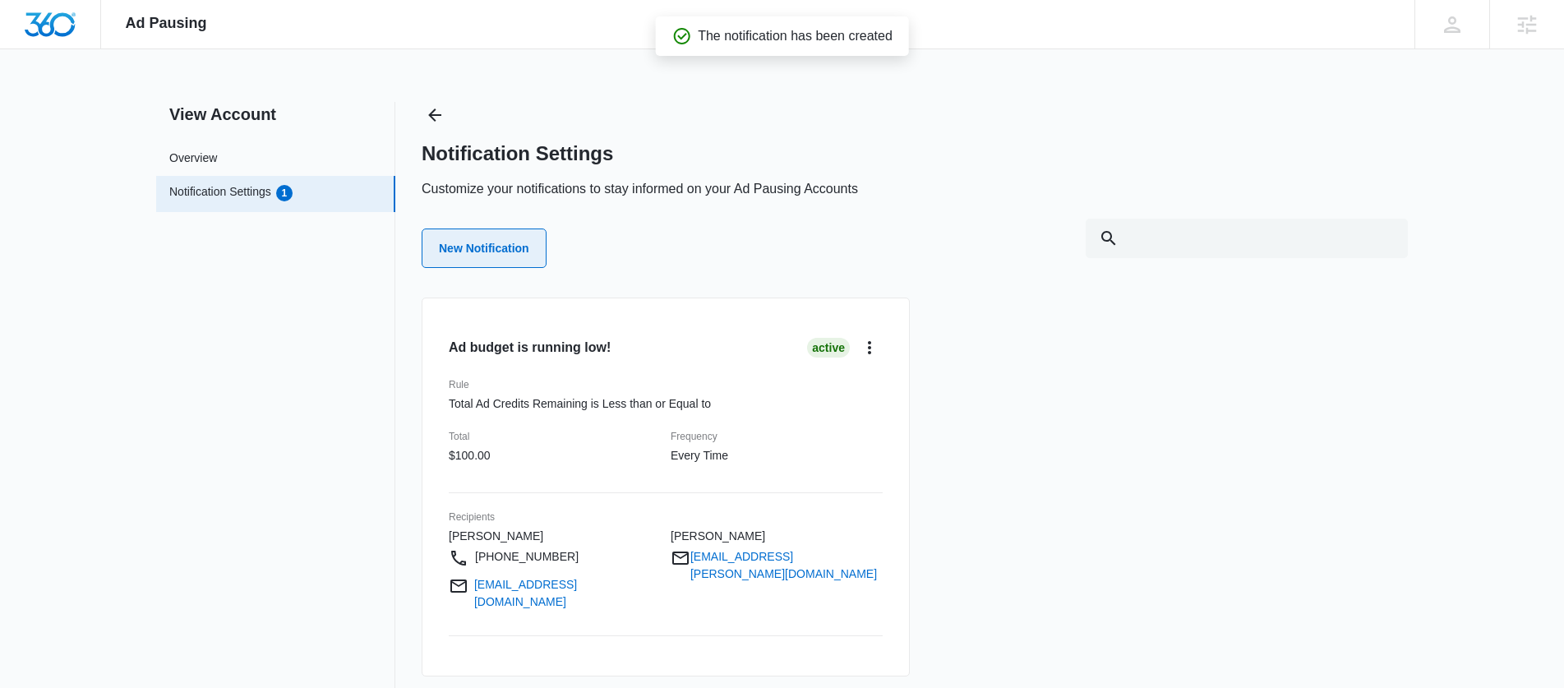
click at [512, 261] on button "New Notification" at bounding box center [484, 248] width 125 height 39
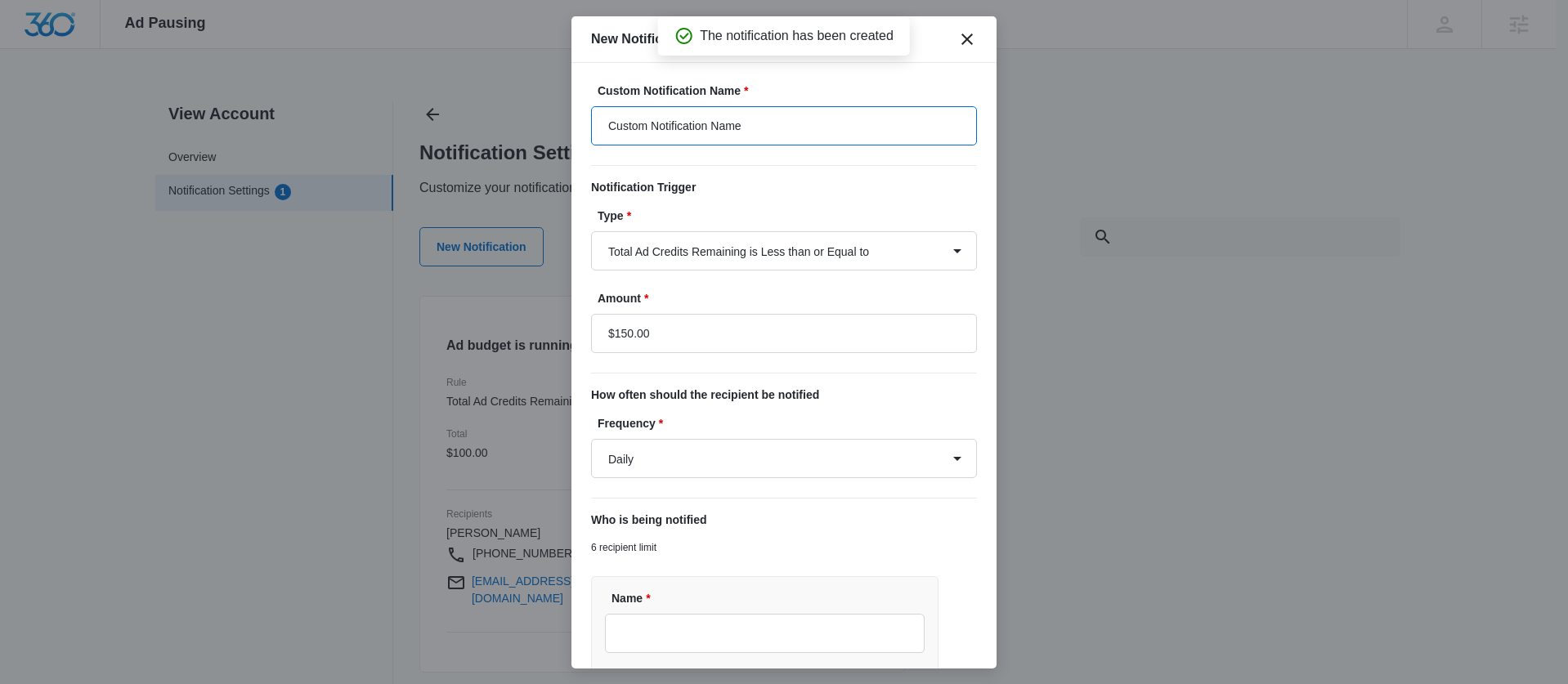
click at [789, 135] on input "Custom Notification Name" at bounding box center [784, 125] width 386 height 39
click at [790, 135] on input "Custom Notification Name" at bounding box center [784, 125] width 386 height 39
type input "Time to refuel your ads!"
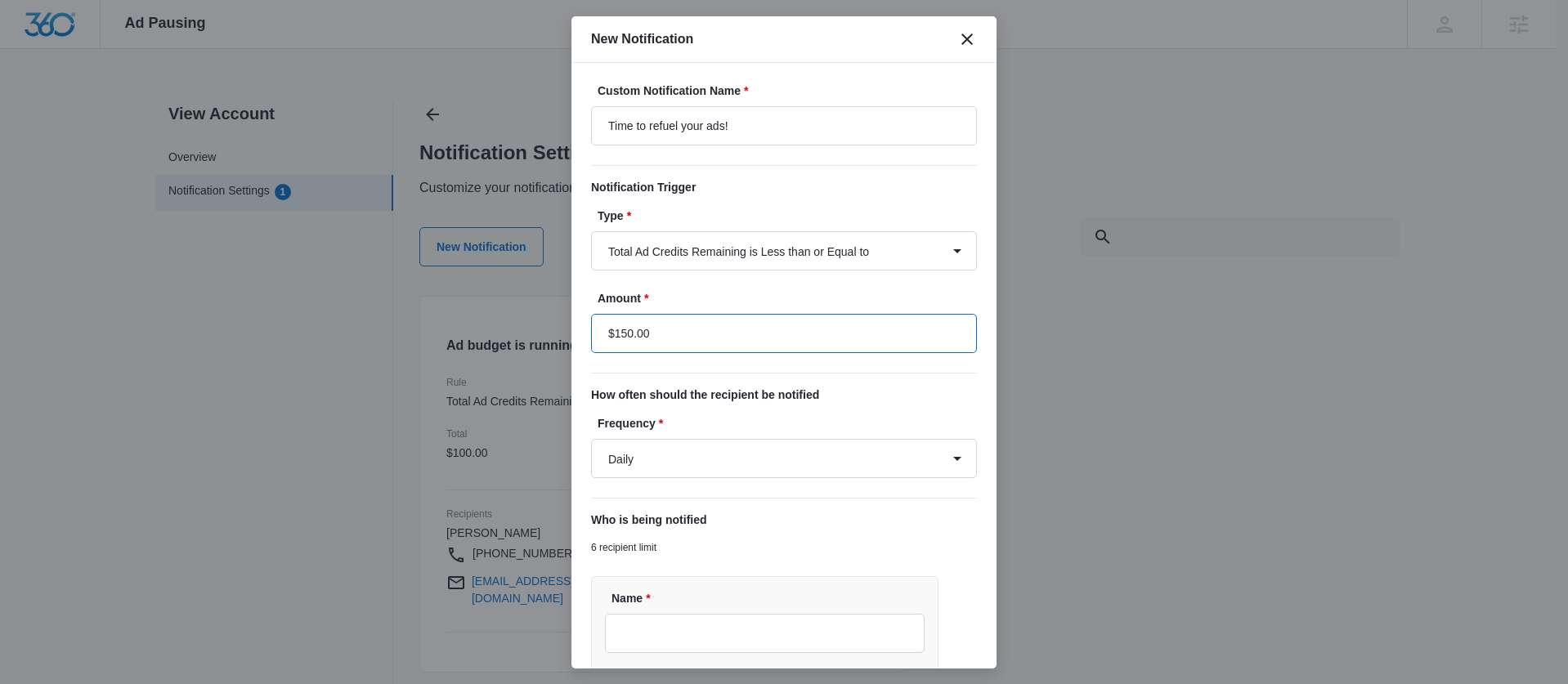
click at [630, 327] on input "$150.00" at bounding box center [784, 333] width 386 height 39
click at [632, 326] on input "$150.00" at bounding box center [784, 333] width 386 height 39
click at [627, 331] on input "$150.00" at bounding box center [784, 333] width 386 height 39
type input "$40.00"
click at [648, 475] on select "Daily Every Time" at bounding box center [784, 457] width 386 height 39
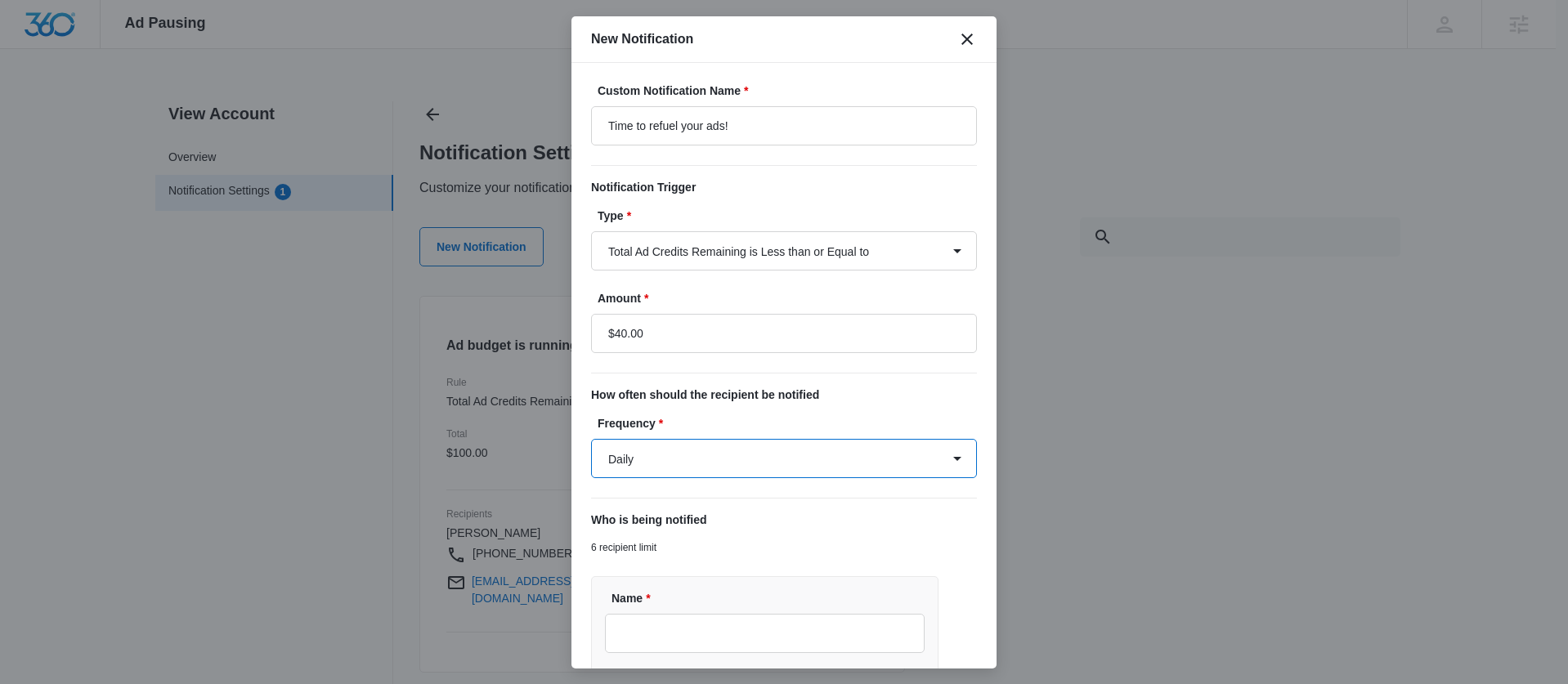
select select "every_time"
click at [591, 438] on select "Daily Every Time" at bounding box center [784, 457] width 386 height 39
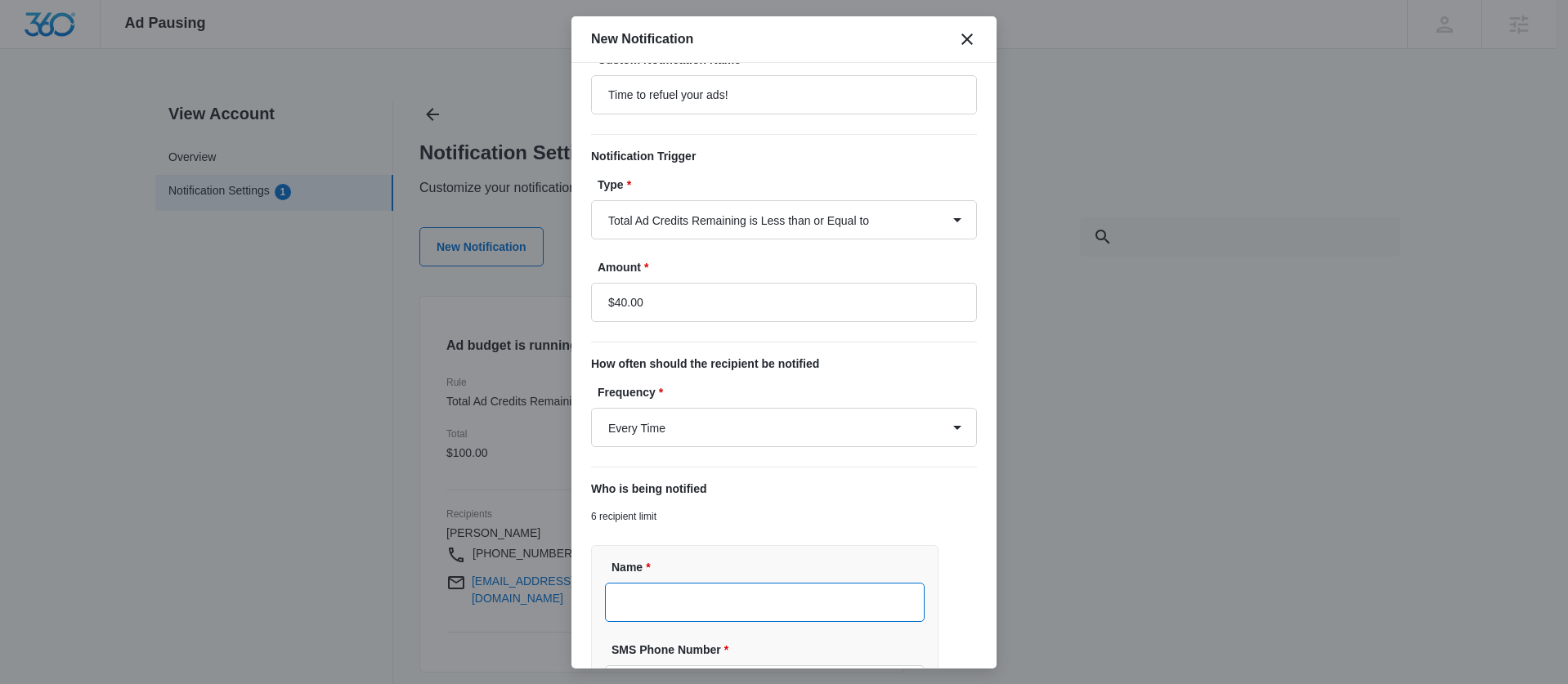
click at [651, 595] on input "Name *" at bounding box center [764, 601] width 319 height 39
type input "Ivan Rivera"
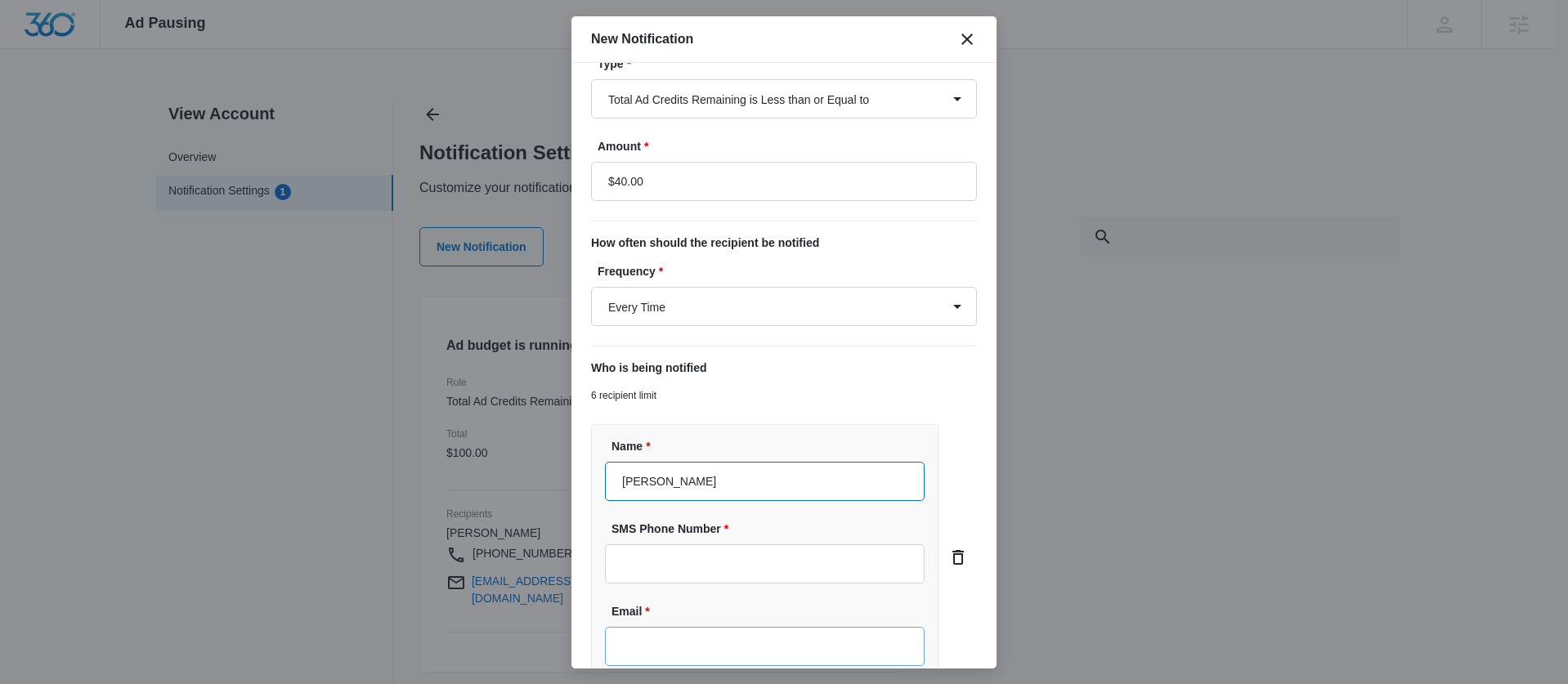
scroll to position [237, 0]
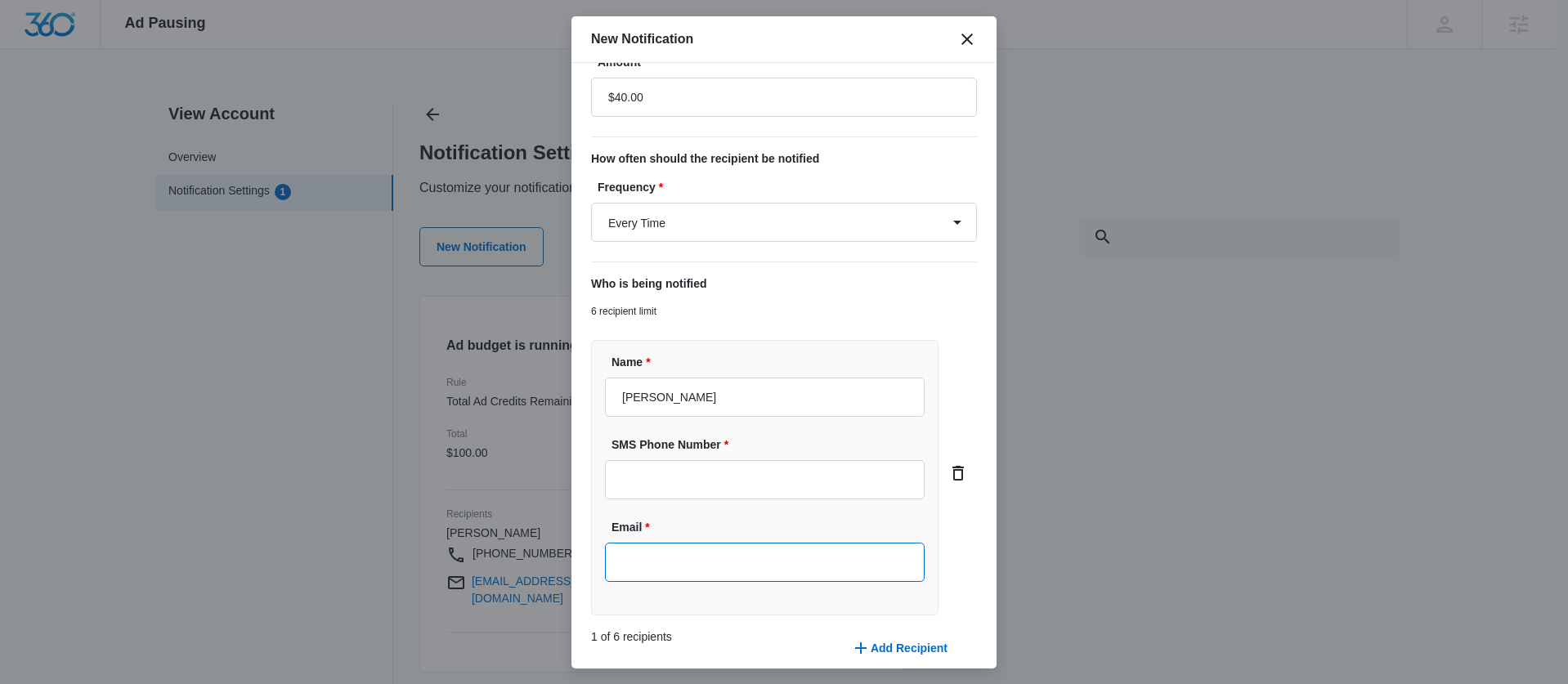
click at [742, 563] on input "Email *" at bounding box center [764, 562] width 319 height 39
paste input "ivanjestcor@gmail.com"
type input "ivanjestcor@gmail.com"
click at [645, 456] on div "SMS Phone Number" at bounding box center [764, 467] width 319 height 63
click at [677, 472] on input "SMS Phone Number" at bounding box center [764, 479] width 319 height 39
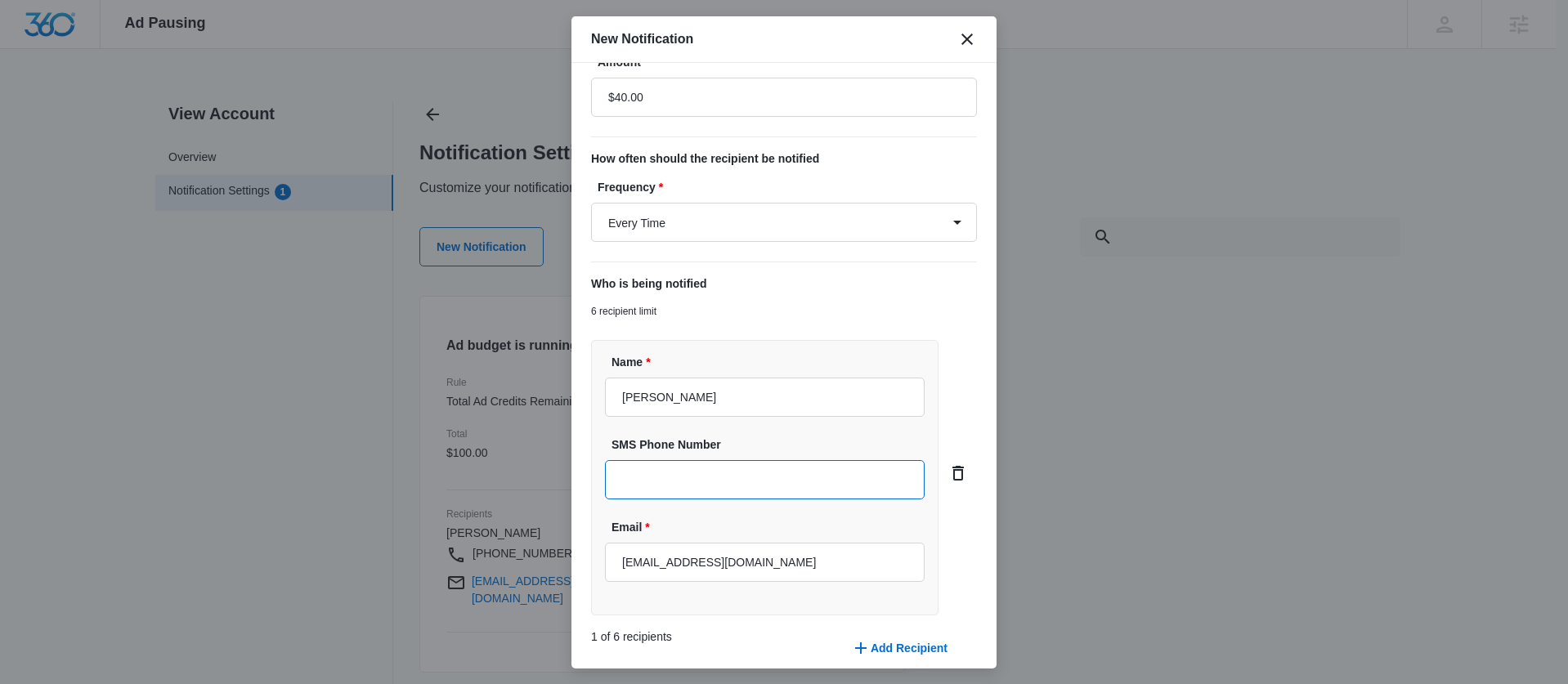
paste input "(516) 312-8721"
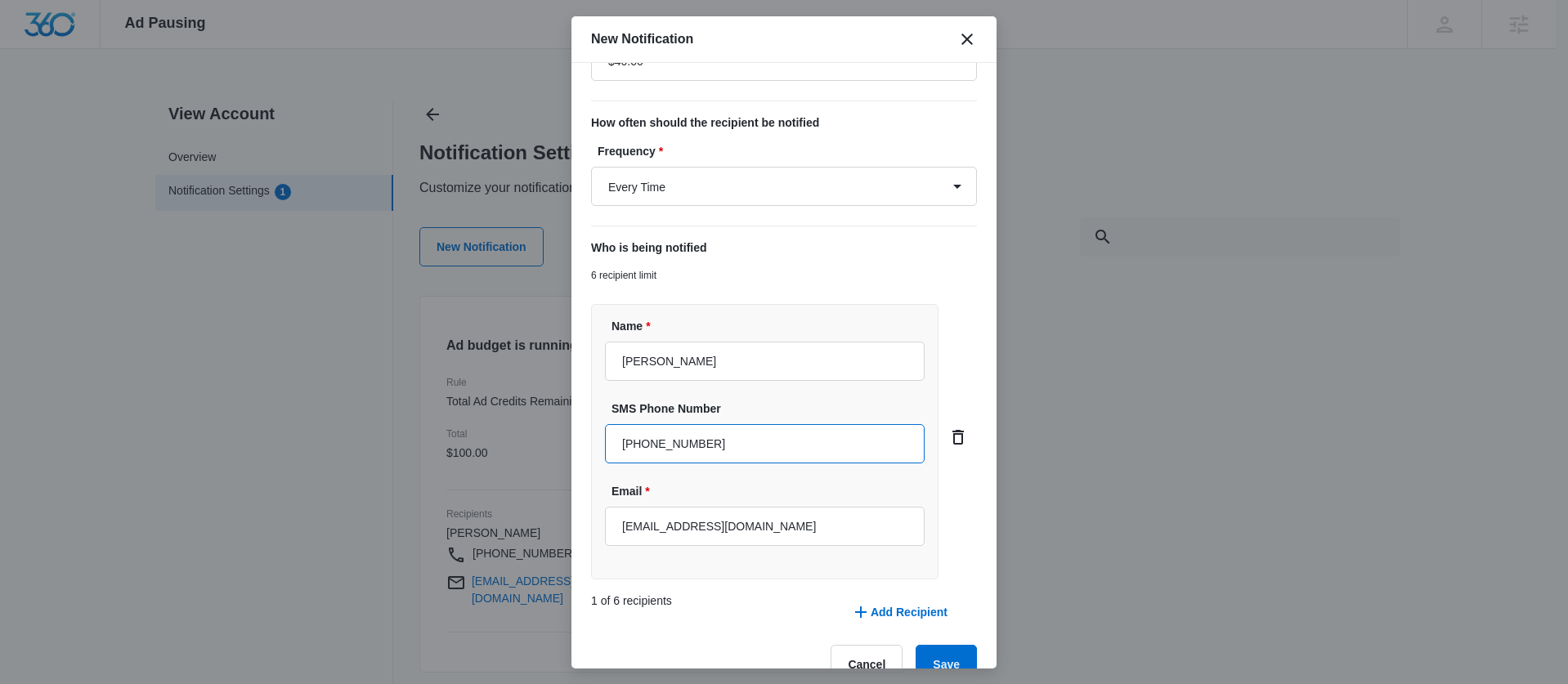
scroll to position [307, 0]
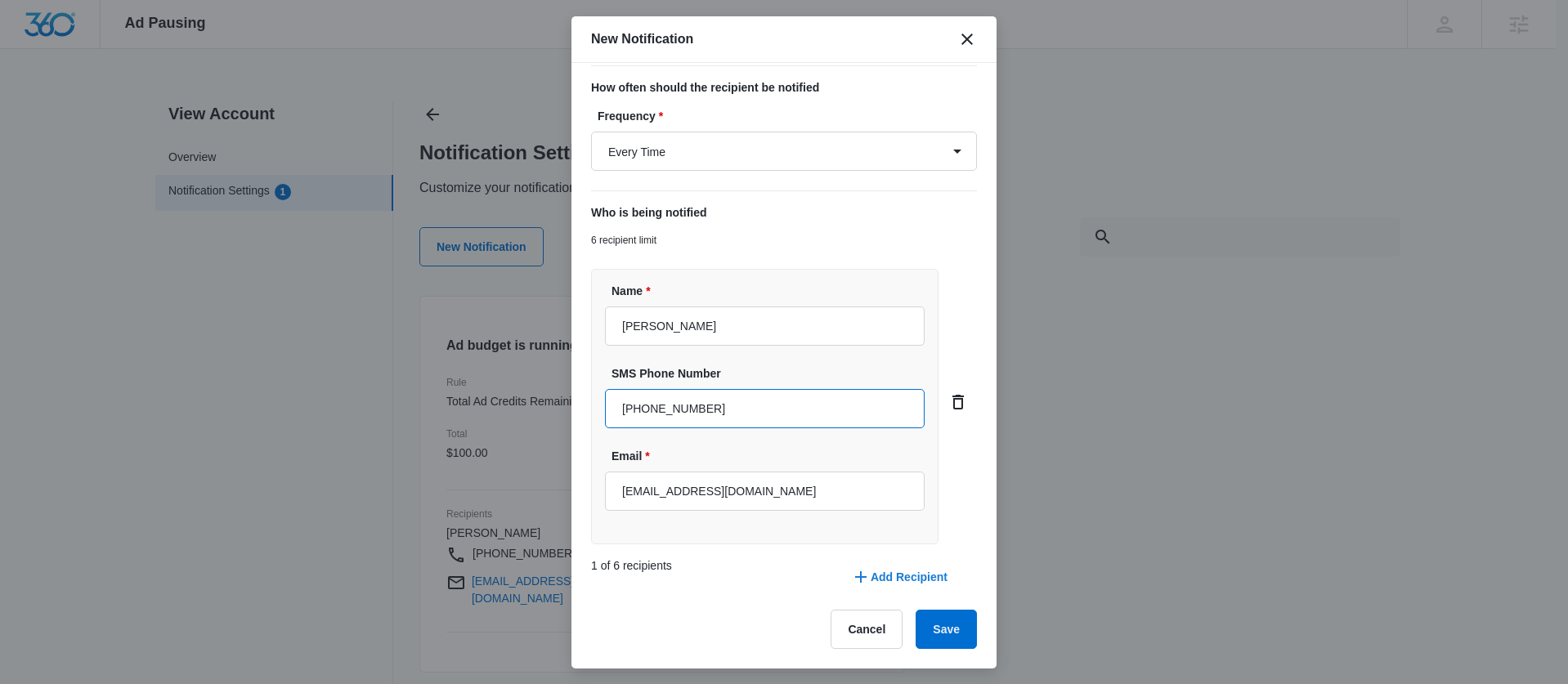
type input "(516) 312-8721"
click at [915, 578] on button "Add Recipient" at bounding box center [899, 577] width 129 height 39
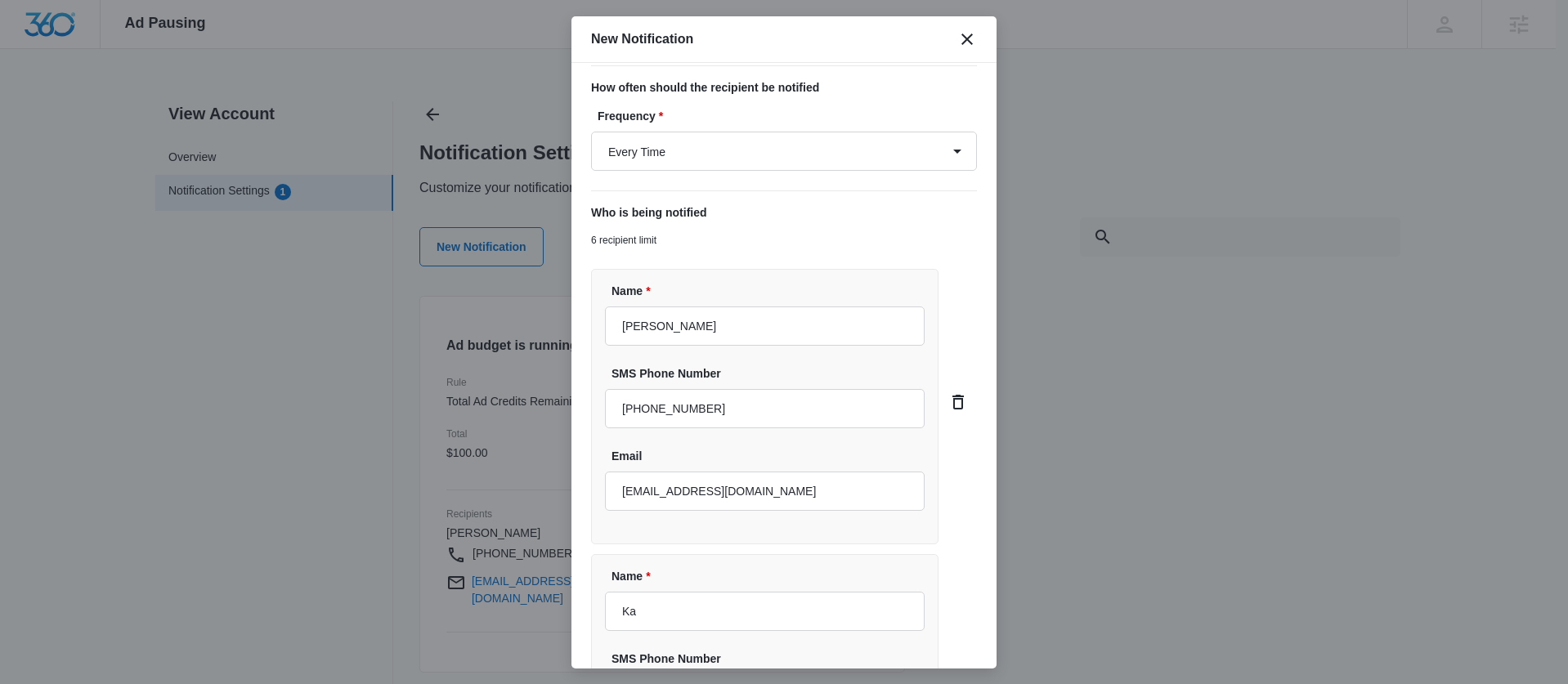
type input "[PERSON_NAME]"
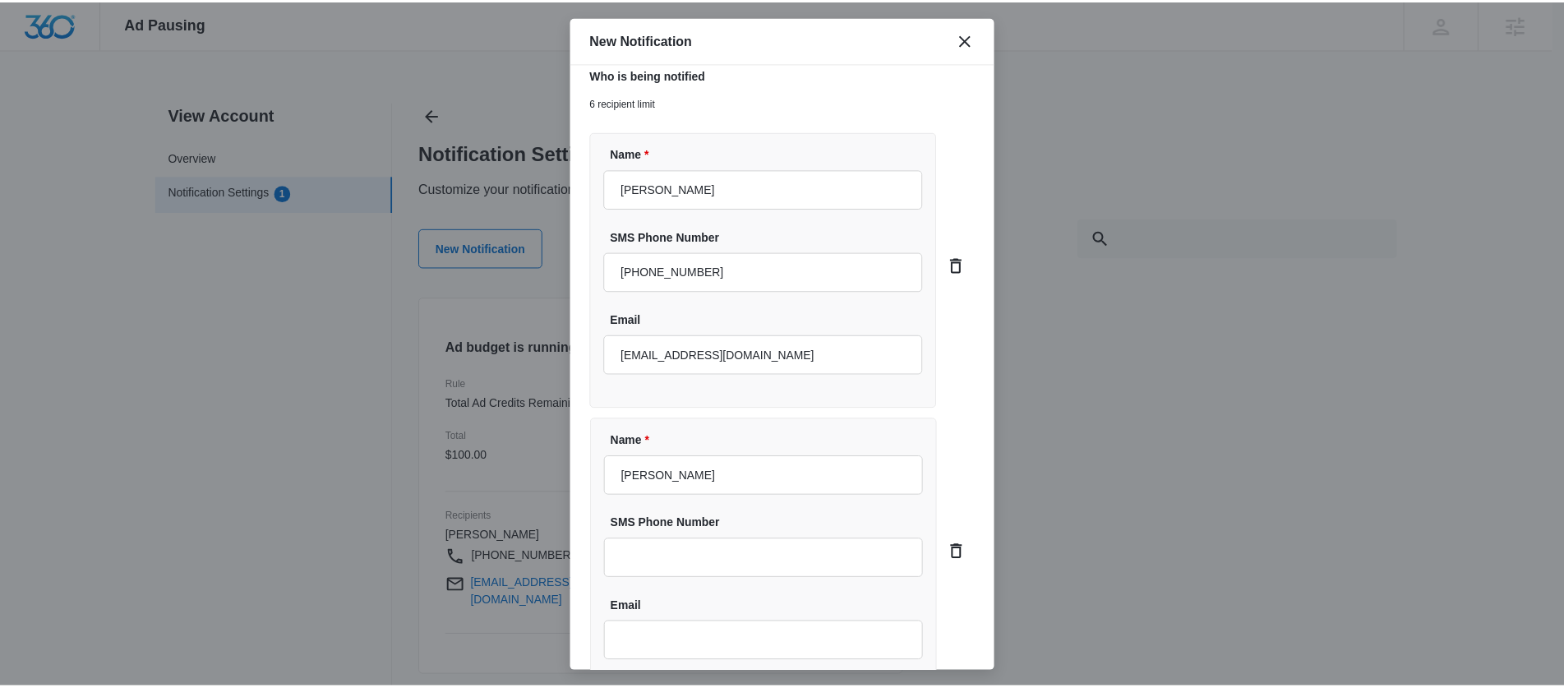
scroll to position [596, 0]
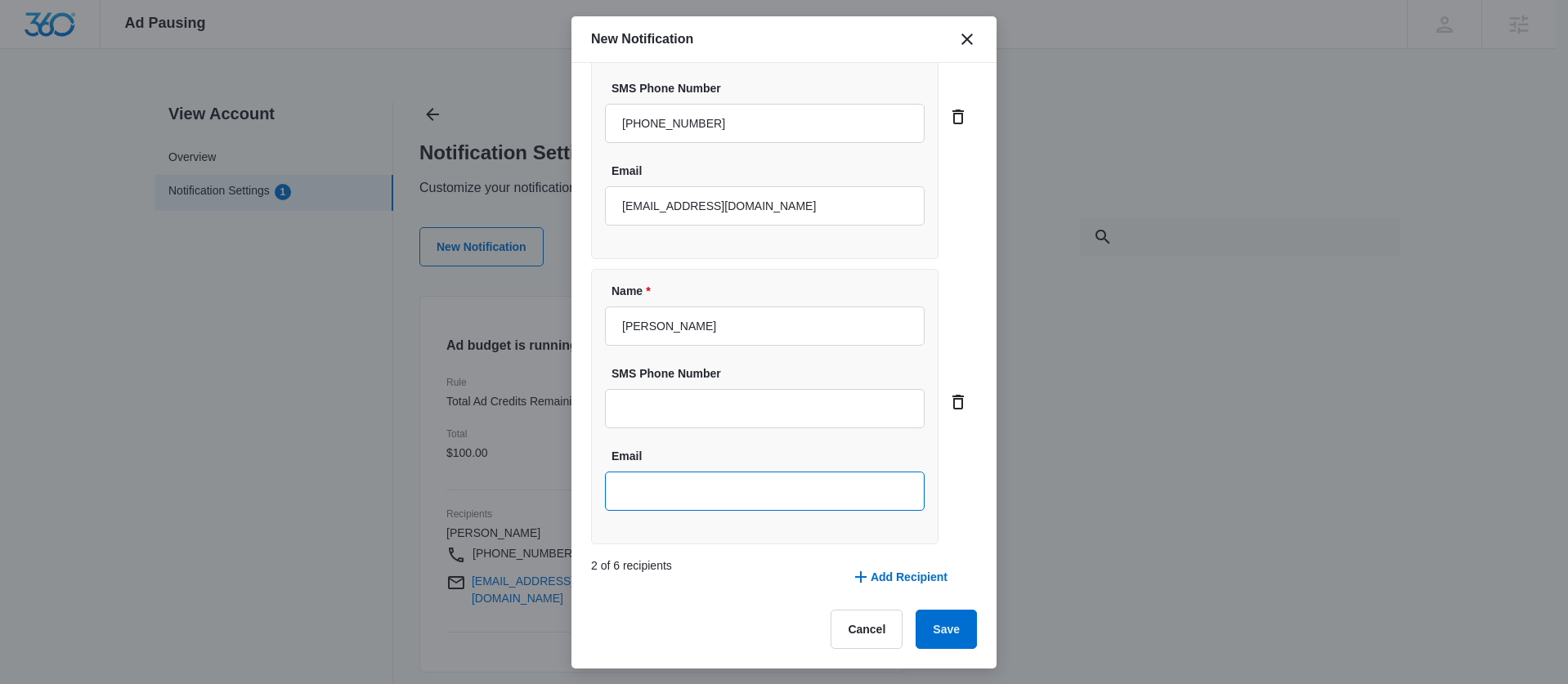
click at [771, 480] on input "Email" at bounding box center [764, 490] width 319 height 39
type input "[EMAIL_ADDRESS][PERSON_NAME][DOMAIN_NAME]"
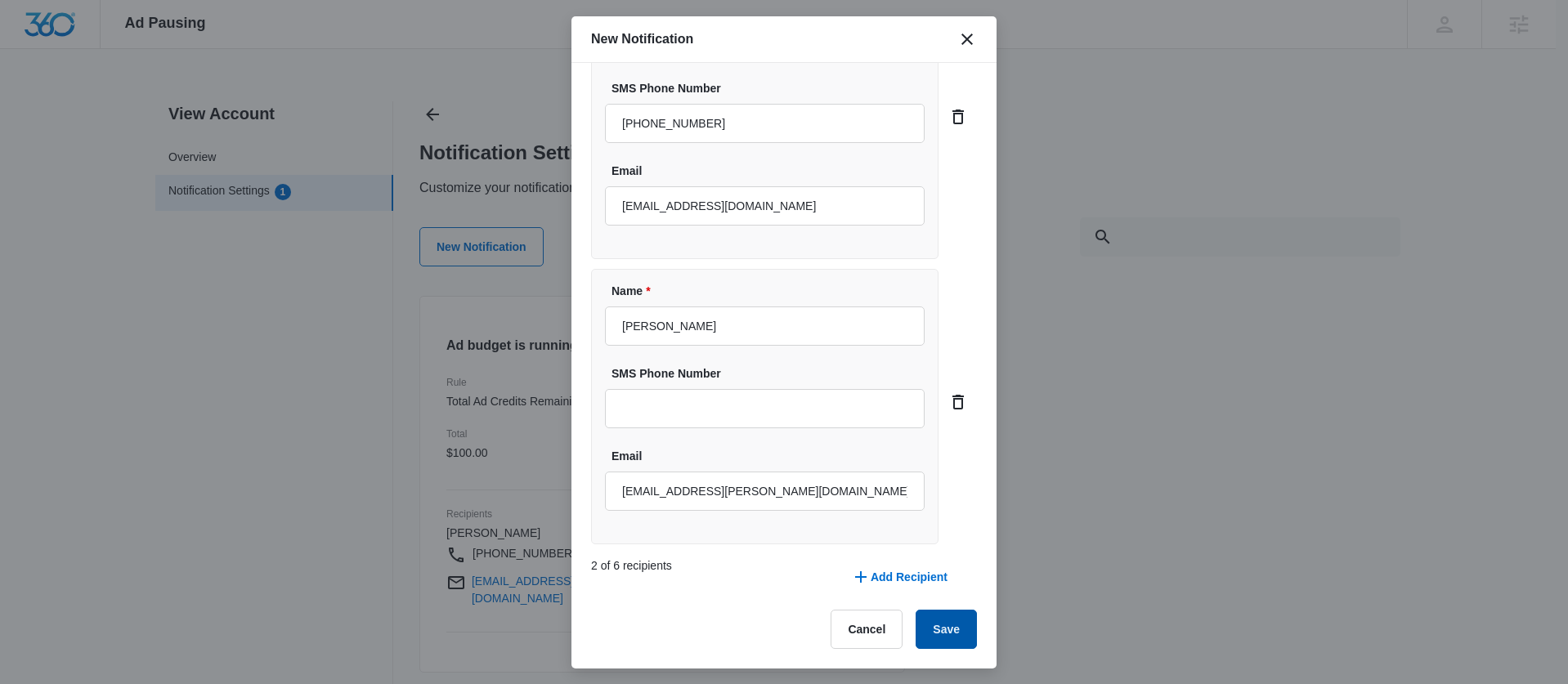
click at [948, 624] on button "Save" at bounding box center [947, 628] width 62 height 39
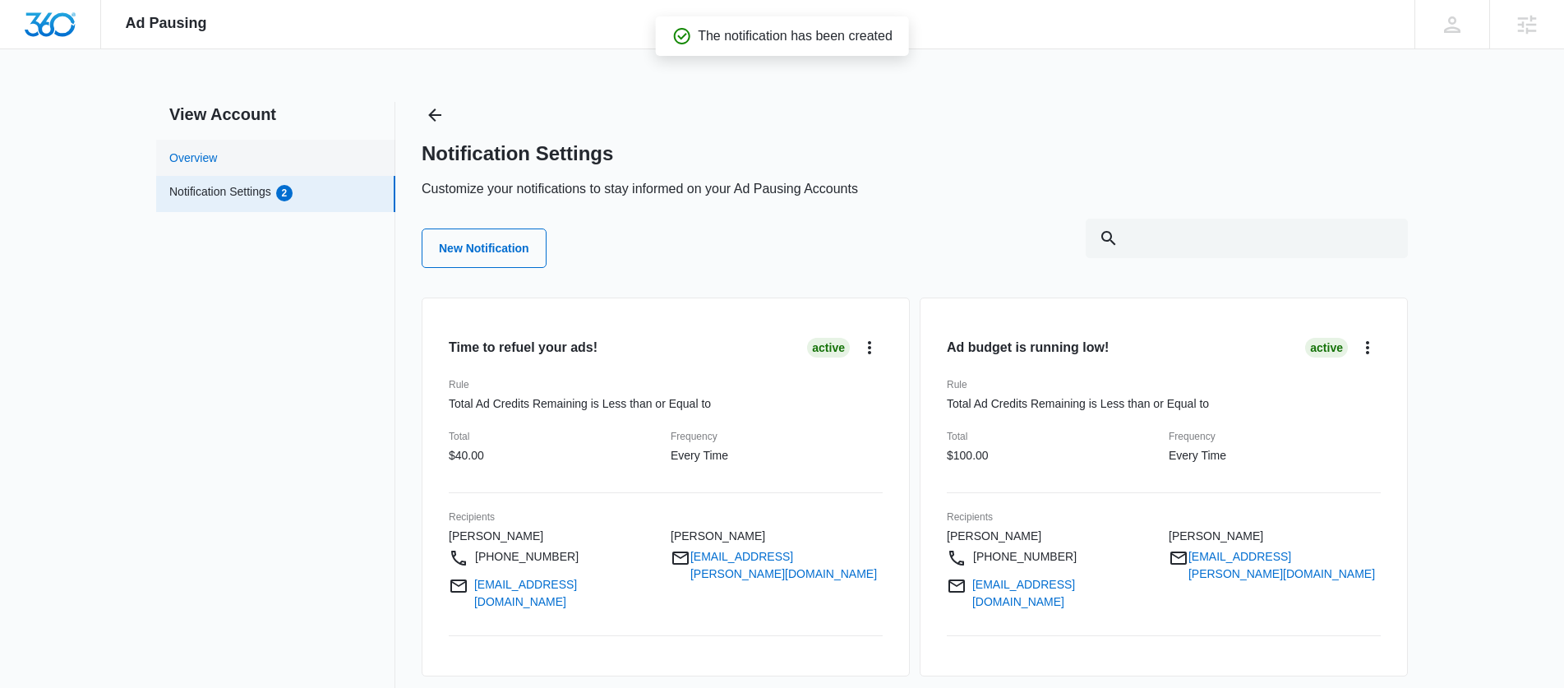
click at [217, 155] on link "Overview" at bounding box center [193, 158] width 48 height 17
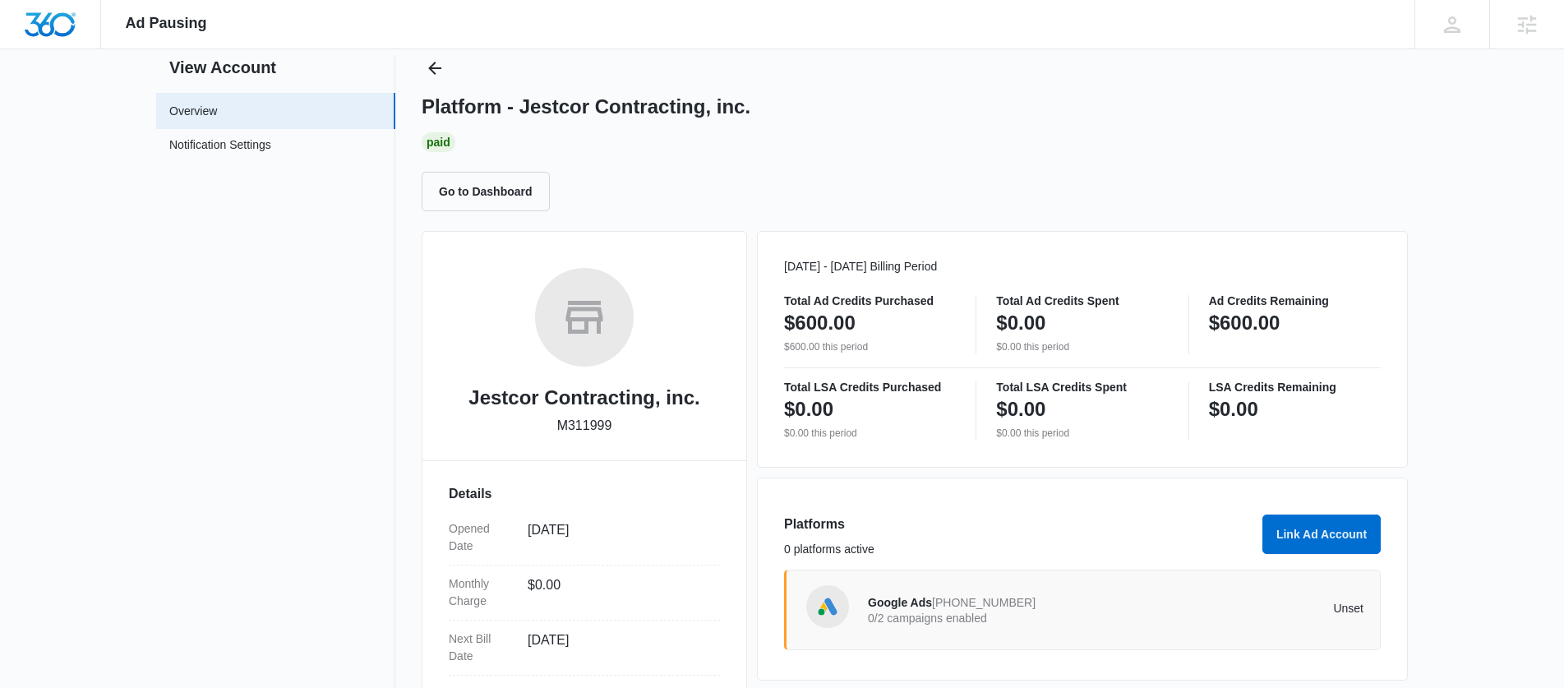
scroll to position [62, 0]
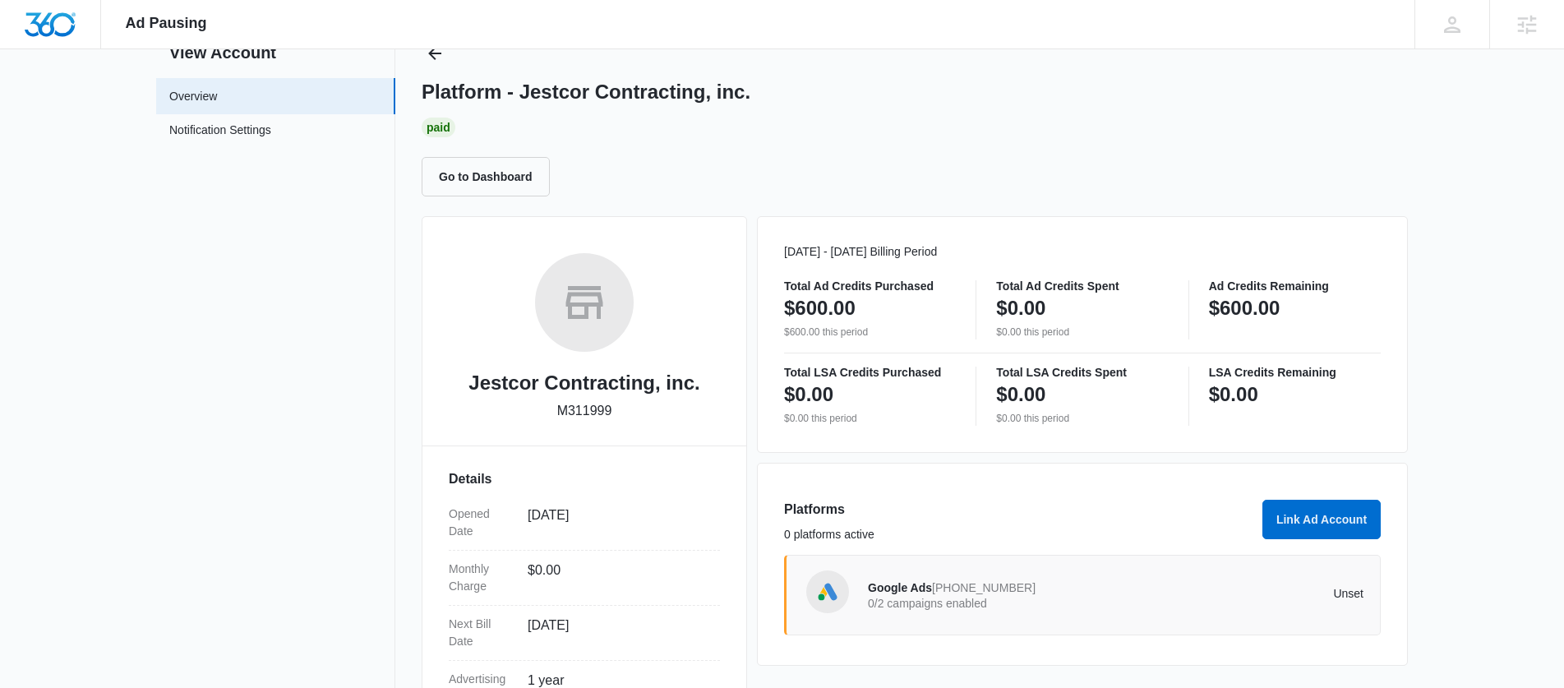
click at [917, 632] on div "Google Ads 912-583-9347 0/2 campaigns enabled Unset" at bounding box center [1082, 595] width 597 height 81
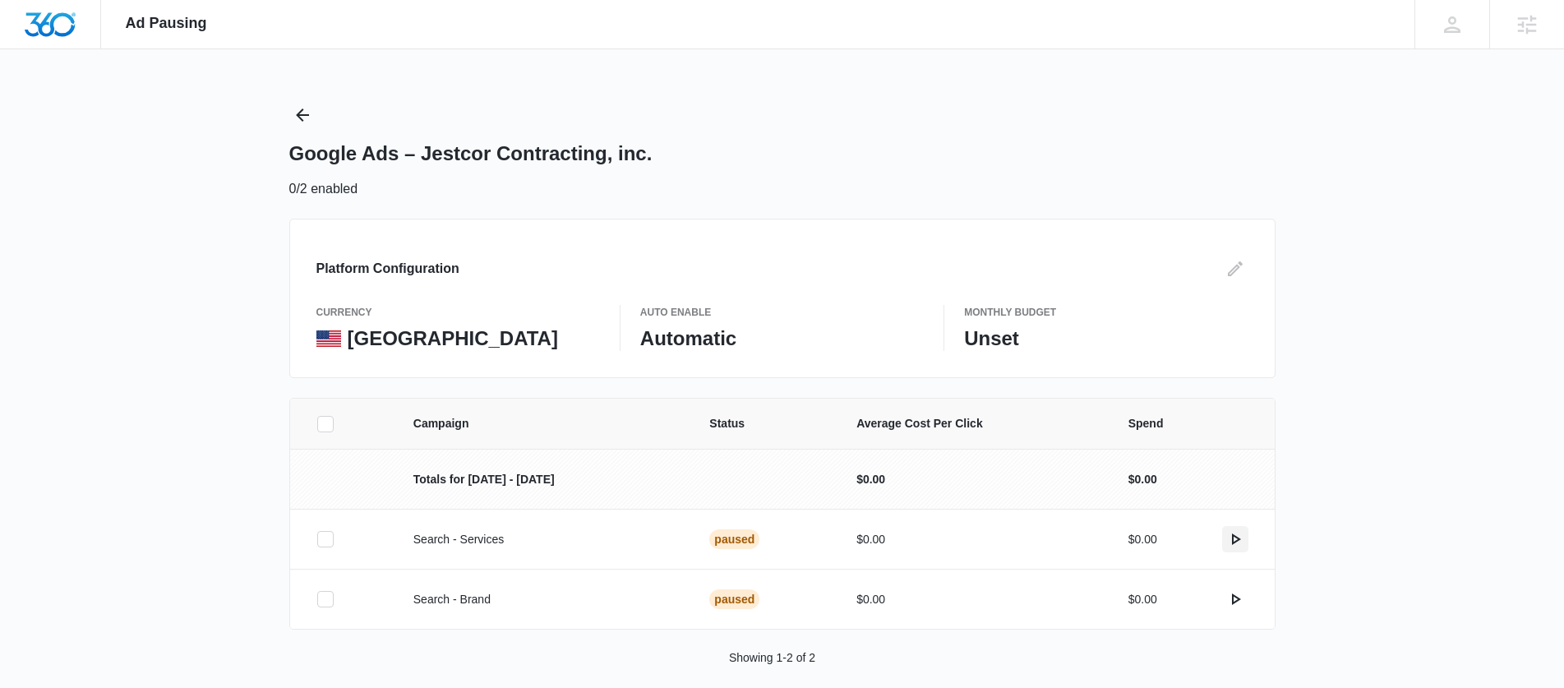
click at [1226, 532] on icon "actions.activate" at bounding box center [1236, 539] width 20 height 20
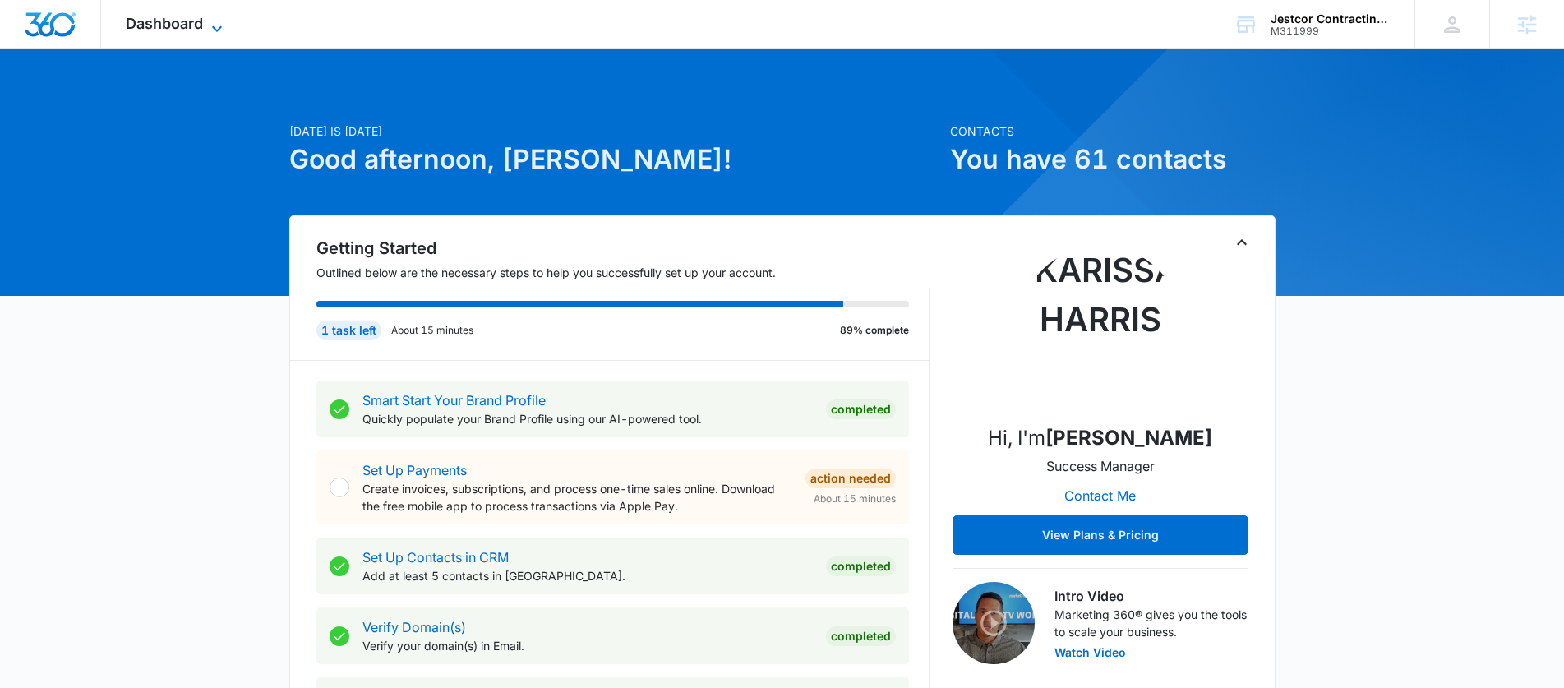
click at [138, 17] on span "Dashboard" at bounding box center [164, 23] width 77 height 17
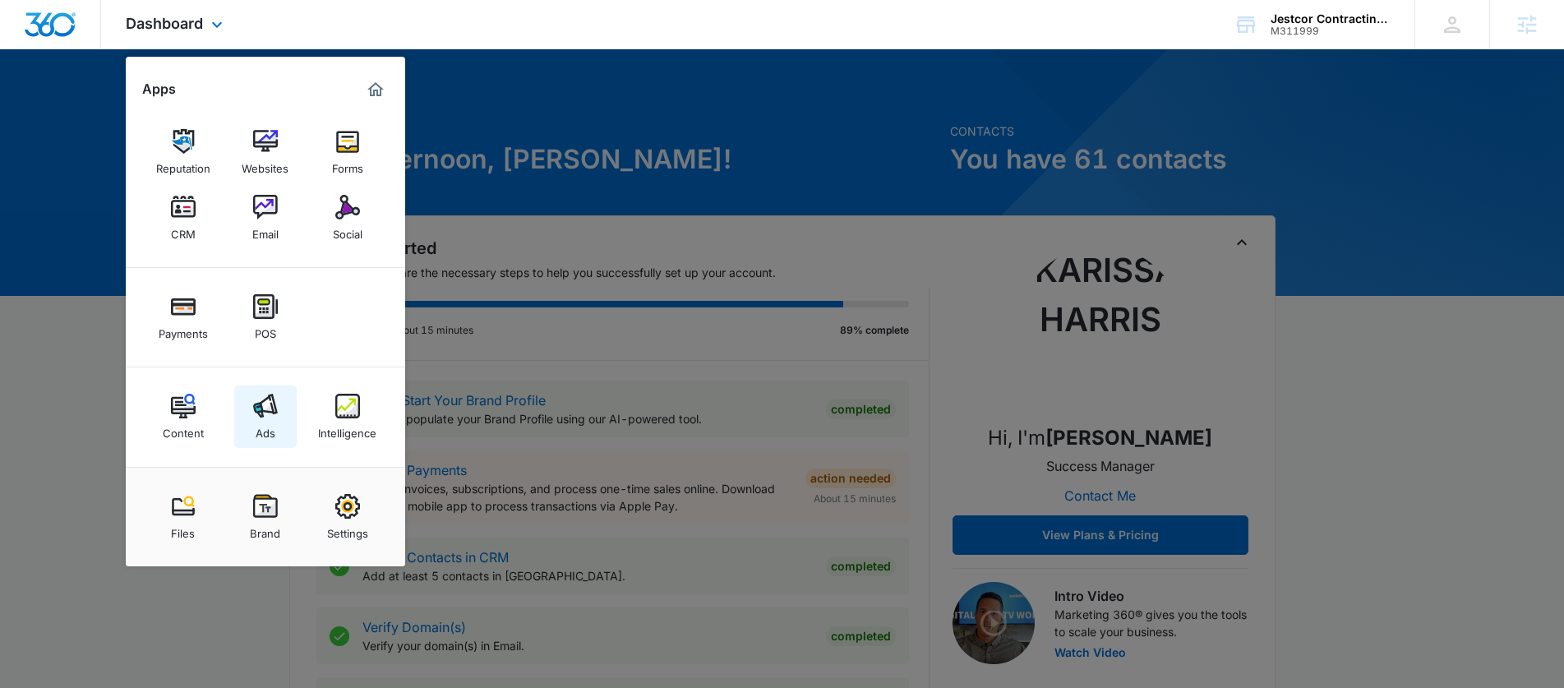
click at [280, 426] on link "Ads" at bounding box center [265, 417] width 62 height 62
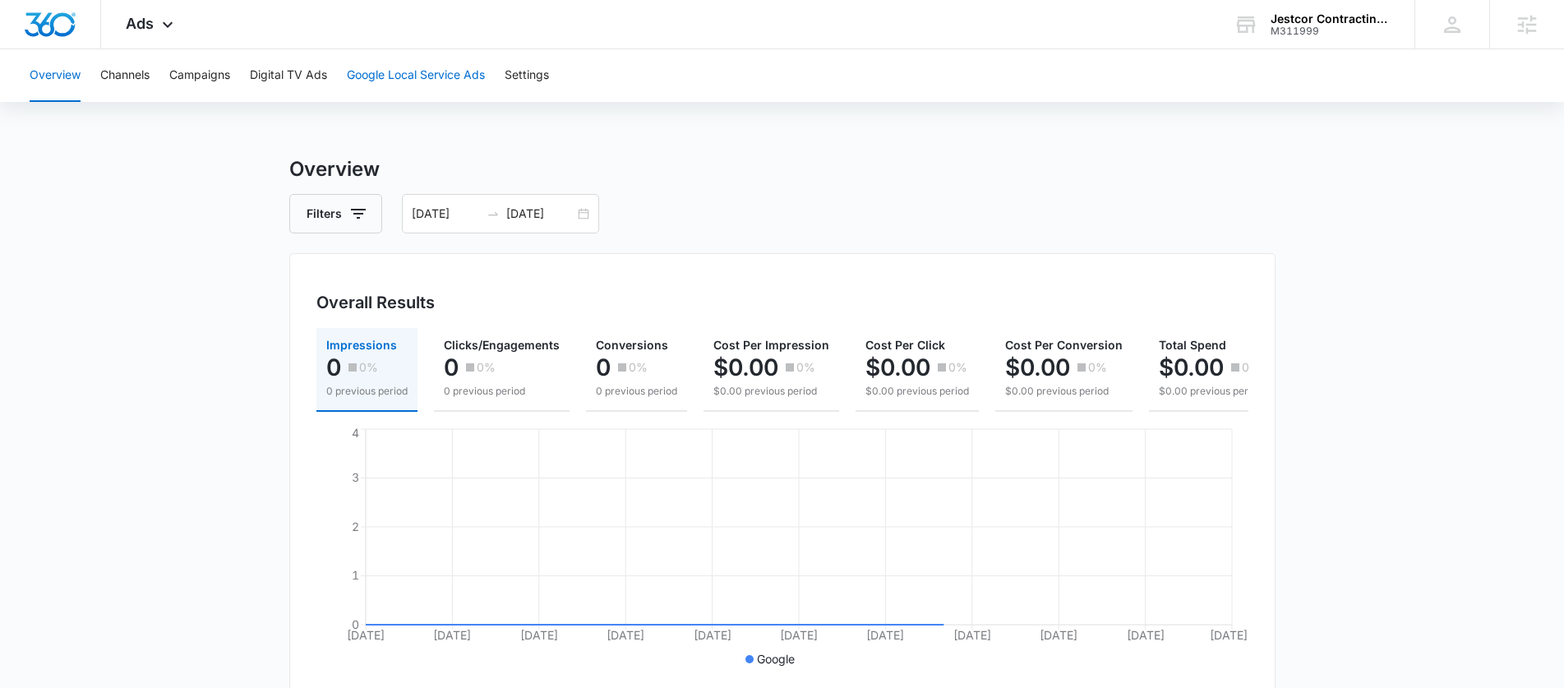
click at [420, 80] on button "Google Local Service Ads" at bounding box center [416, 75] width 138 height 53
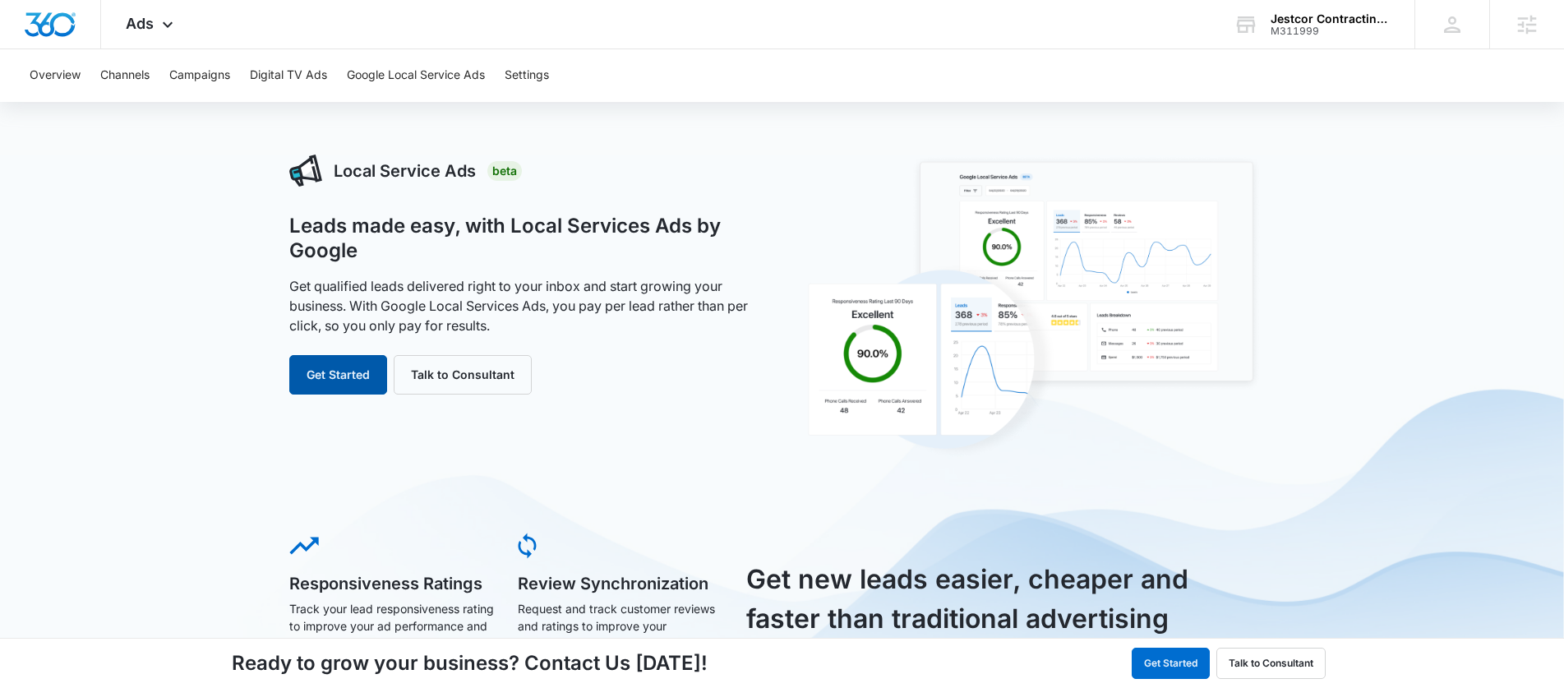
click at [344, 375] on button "Get Started" at bounding box center [338, 374] width 98 height 39
